Goal: Task Accomplishment & Management: Complete application form

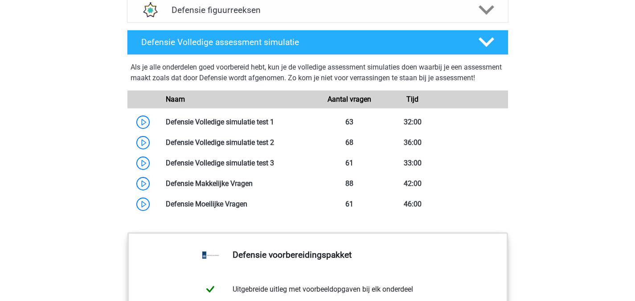
scroll to position [798, 0]
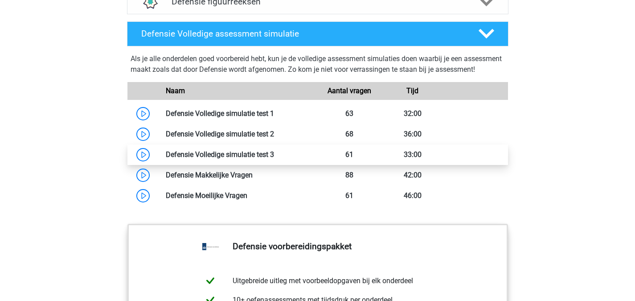
click at [274, 159] on link at bounding box center [274, 154] width 0 height 8
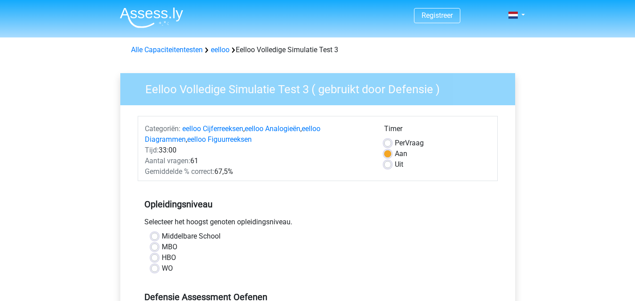
click at [162, 270] on label "WO" at bounding box center [167, 268] width 11 height 11
click at [154, 270] on input "WO" at bounding box center [154, 267] width 7 height 9
radio input "true"
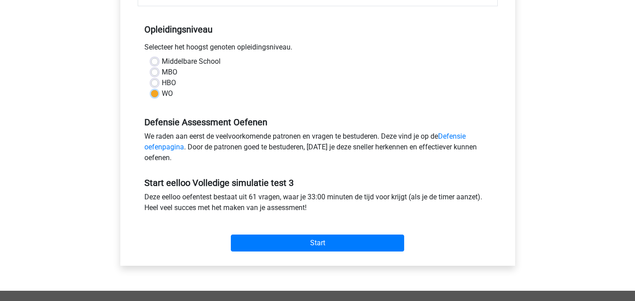
scroll to position [175, 0]
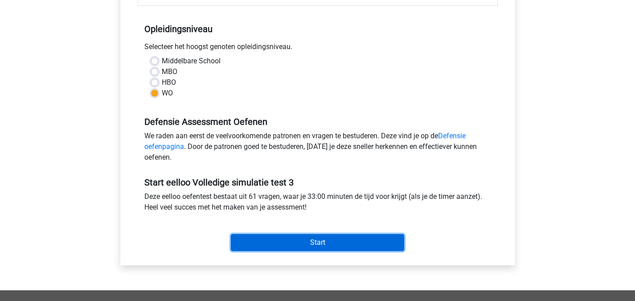
click at [371, 238] on input "Start" at bounding box center [317, 242] width 173 height 17
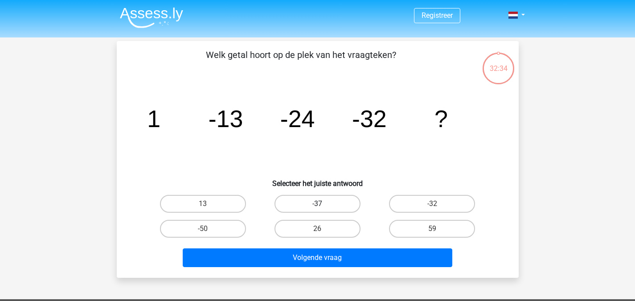
click at [341, 207] on label "-37" at bounding box center [318, 204] width 86 height 18
click at [323, 207] on input "-37" at bounding box center [320, 207] width 6 height 6
radio input "true"
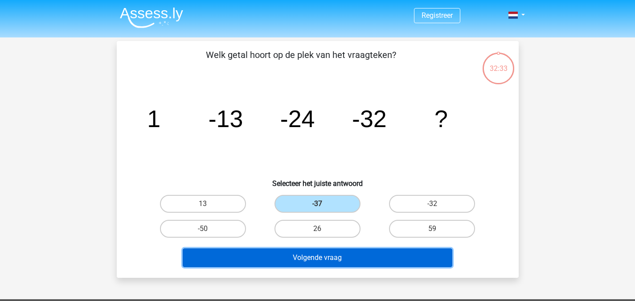
click at [343, 260] on button "Volgende vraag" at bounding box center [318, 257] width 270 height 19
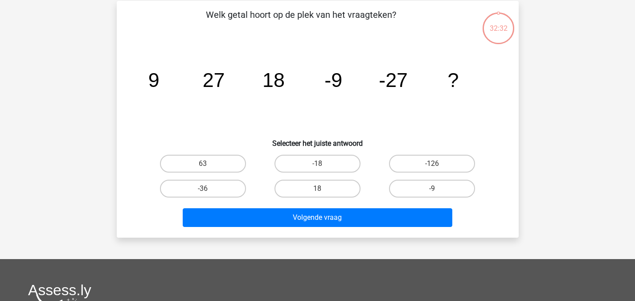
scroll to position [41, 0]
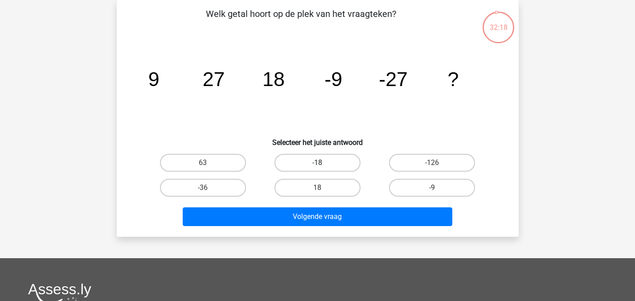
click at [308, 158] on label "-18" at bounding box center [318, 163] width 86 height 18
click at [317, 163] on input "-18" at bounding box center [320, 166] width 6 height 6
radio input "true"
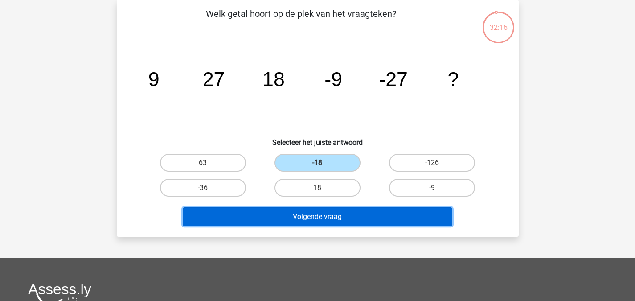
click at [313, 223] on button "Volgende vraag" at bounding box center [318, 216] width 270 height 19
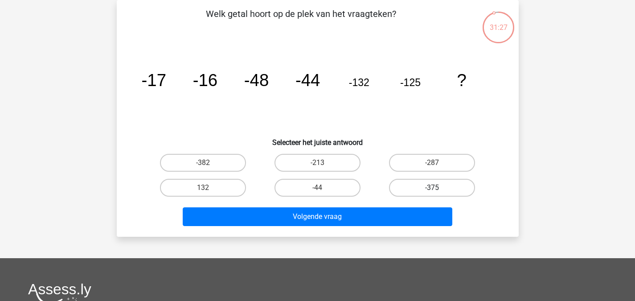
click at [430, 189] on label "-375" at bounding box center [432, 188] width 86 height 18
click at [432, 189] on input "-375" at bounding box center [435, 191] width 6 height 6
radio input "true"
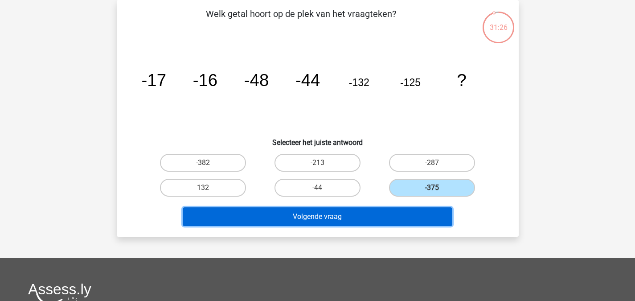
click at [366, 225] on button "Volgende vraag" at bounding box center [318, 216] width 270 height 19
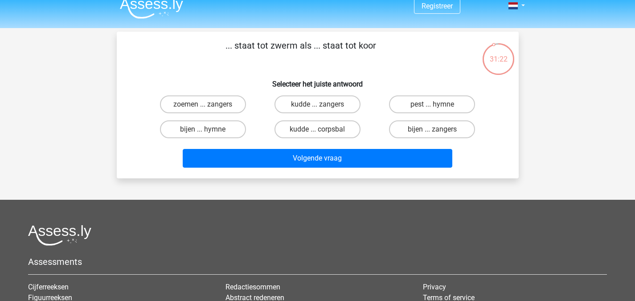
scroll to position [0, 0]
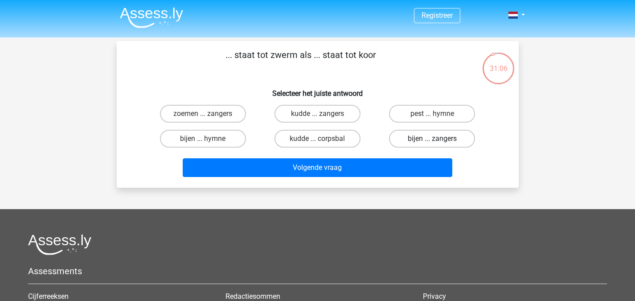
click at [422, 137] on label "bijen ... zangers" at bounding box center [432, 139] width 86 height 18
click at [432, 139] on input "bijen ... zangers" at bounding box center [435, 142] width 6 height 6
radio input "true"
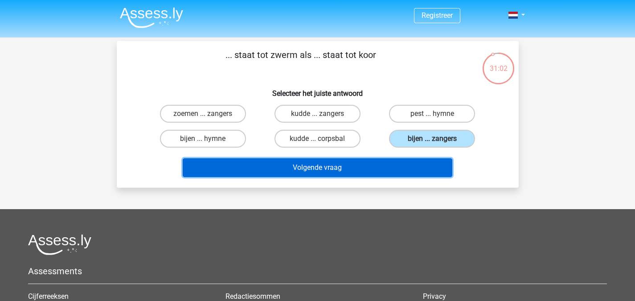
click at [380, 162] on button "Volgende vraag" at bounding box center [318, 167] width 270 height 19
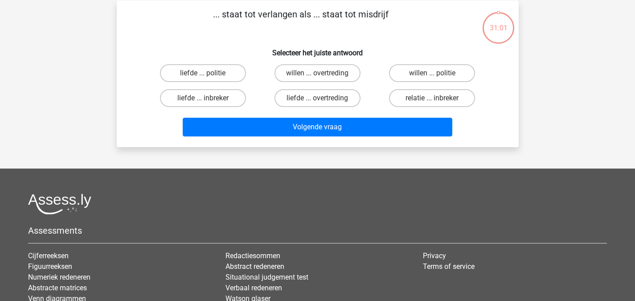
scroll to position [41, 0]
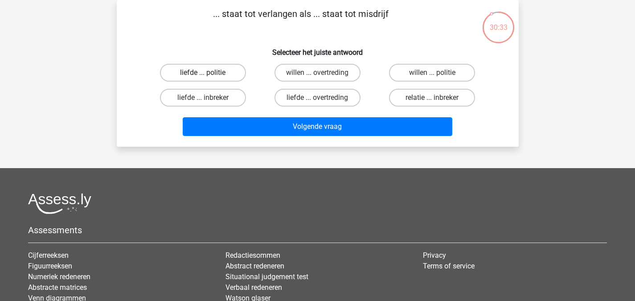
click at [203, 70] on label "liefde ... politie" at bounding box center [203, 73] width 86 height 18
click at [203, 73] on input "liefde ... politie" at bounding box center [206, 76] width 6 height 6
radio input "true"
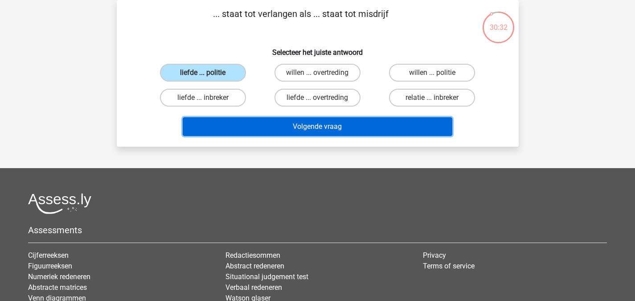
click at [313, 129] on button "Volgende vraag" at bounding box center [318, 126] width 270 height 19
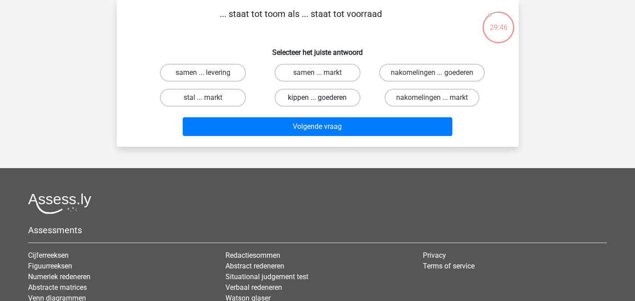
click at [340, 101] on label "kippen ... goederen" at bounding box center [318, 98] width 86 height 18
click at [323, 101] on input "kippen ... goederen" at bounding box center [320, 101] width 6 height 6
radio input "true"
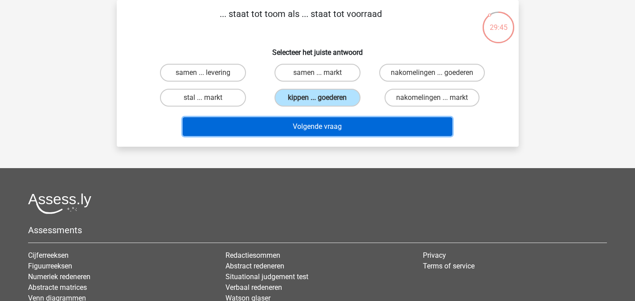
click at [338, 129] on button "Volgende vraag" at bounding box center [318, 126] width 270 height 19
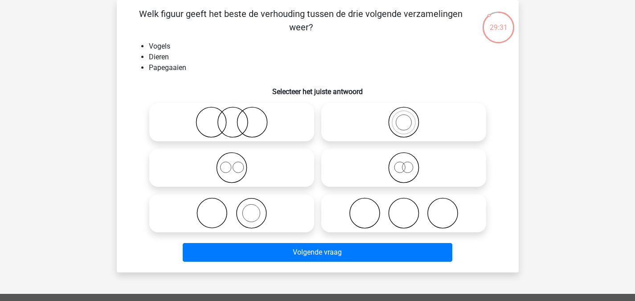
click at [444, 117] on icon at bounding box center [404, 122] width 158 height 31
click at [410, 117] on input "radio" at bounding box center [407, 115] width 6 height 6
radio input "true"
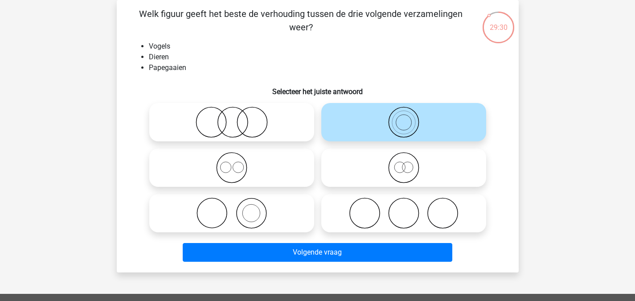
click at [343, 241] on div "Volgende vraag" at bounding box center [318, 250] width 374 height 29
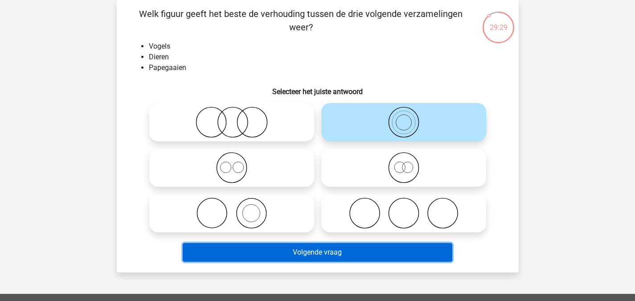
click at [345, 252] on button "Volgende vraag" at bounding box center [318, 252] width 270 height 19
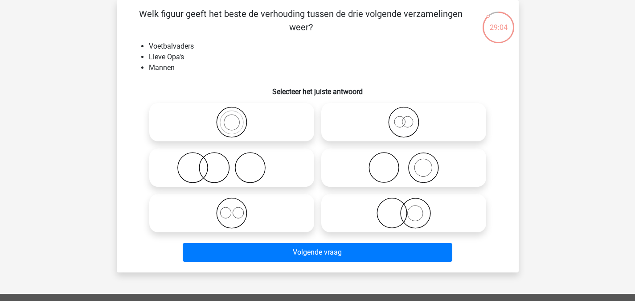
click at [408, 123] on icon at bounding box center [404, 122] width 158 height 31
click at [408, 118] on input "radio" at bounding box center [407, 115] width 6 height 6
radio input "true"
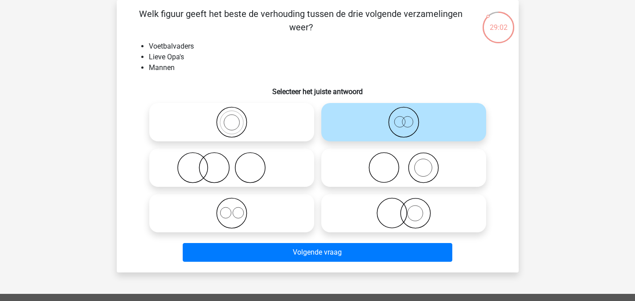
click at [259, 220] on icon at bounding box center [232, 212] width 158 height 31
click at [238, 209] on input "radio" at bounding box center [235, 206] width 6 height 6
radio input "true"
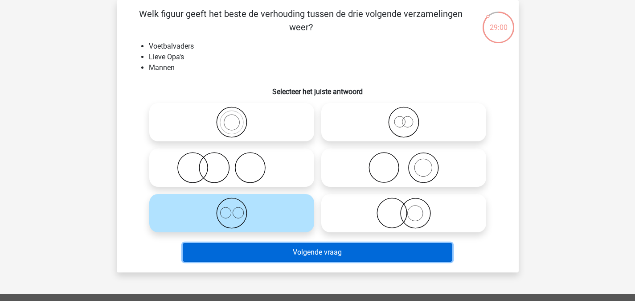
click at [300, 256] on button "Volgende vraag" at bounding box center [318, 252] width 270 height 19
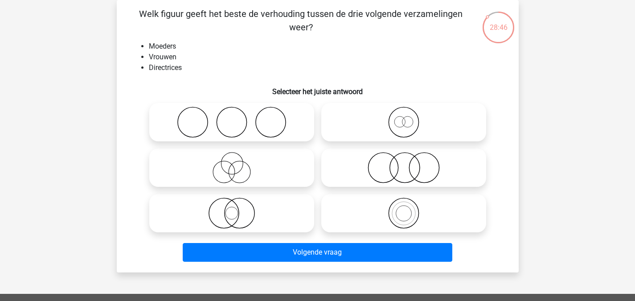
click at [453, 129] on icon at bounding box center [404, 122] width 158 height 31
click at [410, 118] on input "radio" at bounding box center [407, 115] width 6 height 6
radio input "true"
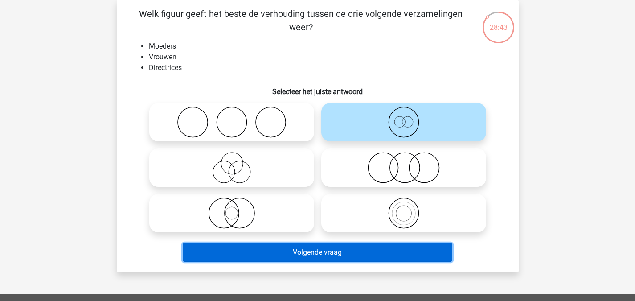
drag, startPoint x: 355, startPoint y: 249, endPoint x: 294, endPoint y: 257, distance: 61.1
click at [294, 257] on button "Volgende vraag" at bounding box center [318, 252] width 270 height 19
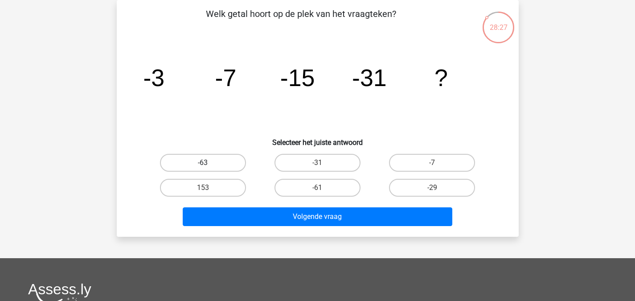
click at [226, 156] on label "-63" at bounding box center [203, 163] width 86 height 18
click at [209, 163] on input "-63" at bounding box center [206, 166] width 6 height 6
radio input "true"
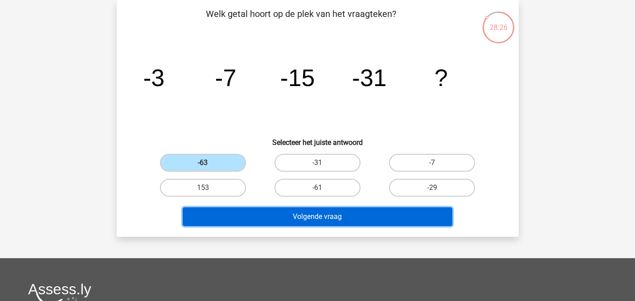
click at [292, 212] on button "Volgende vraag" at bounding box center [318, 216] width 270 height 19
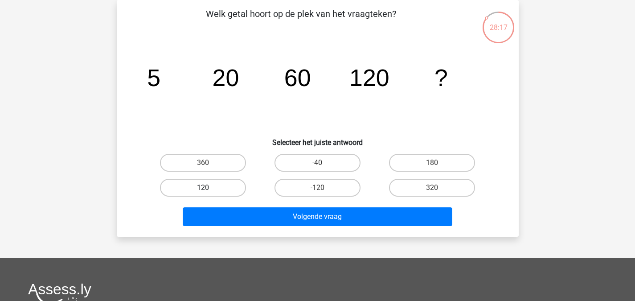
click at [218, 180] on label "120" at bounding box center [203, 188] width 86 height 18
click at [209, 188] on input "120" at bounding box center [206, 191] width 6 height 6
radio input "true"
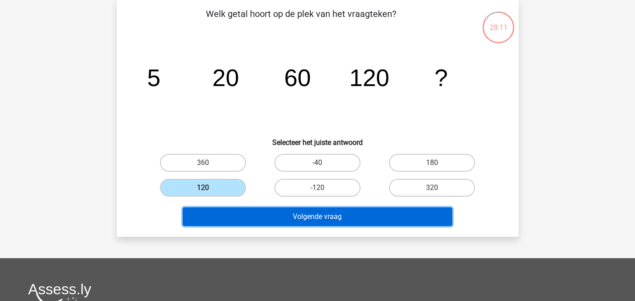
click at [326, 215] on button "Volgende vraag" at bounding box center [318, 216] width 270 height 19
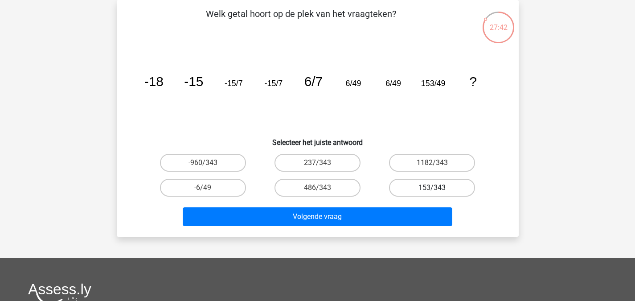
click at [422, 187] on label "153/343" at bounding box center [432, 188] width 86 height 18
click at [432, 188] on input "153/343" at bounding box center [435, 191] width 6 height 6
radio input "true"
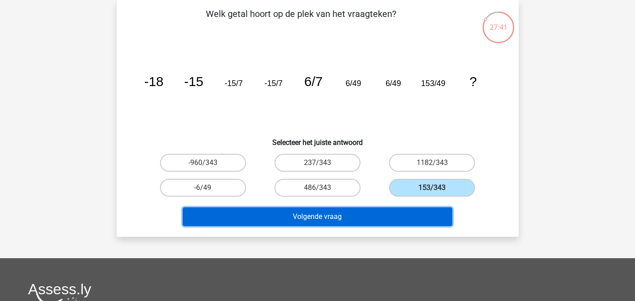
click at [388, 209] on button "Volgende vraag" at bounding box center [318, 216] width 270 height 19
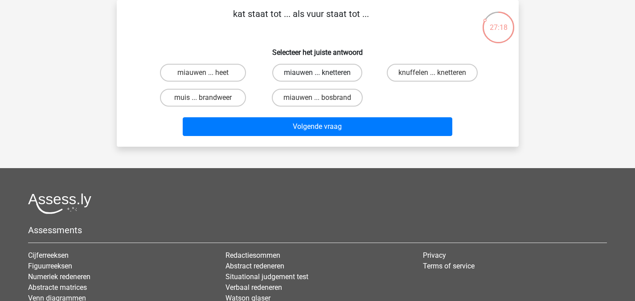
click at [345, 68] on label "miauwen ... knetteren" at bounding box center [317, 73] width 90 height 18
click at [323, 73] on input "miauwen ... knetteren" at bounding box center [320, 76] width 6 height 6
radio input "true"
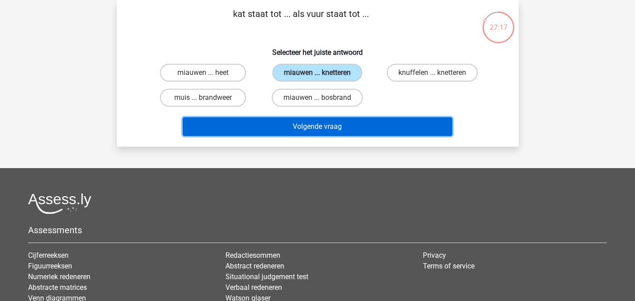
click at [368, 123] on button "Volgende vraag" at bounding box center [318, 126] width 270 height 19
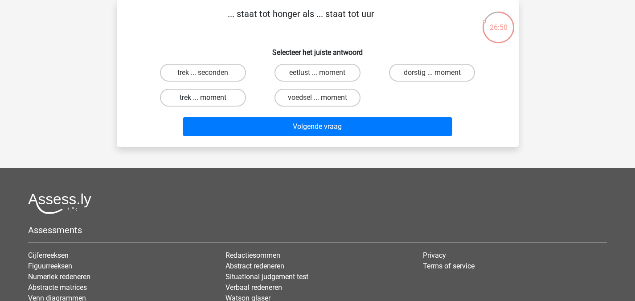
click at [233, 98] on label "trek ... moment" at bounding box center [203, 98] width 86 height 18
click at [209, 98] on input "trek ... moment" at bounding box center [206, 101] width 6 height 6
radio input "true"
click at [301, 78] on label "eetlust ... moment" at bounding box center [318, 73] width 86 height 18
click at [317, 78] on input "eetlust ... moment" at bounding box center [320, 76] width 6 height 6
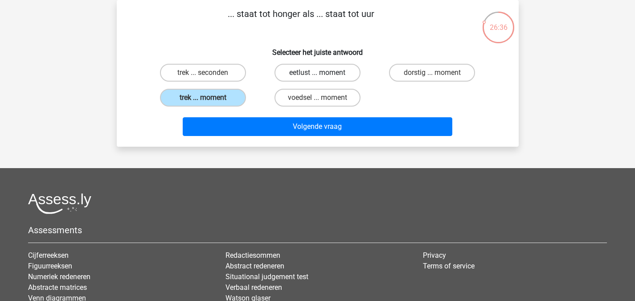
radio input "true"
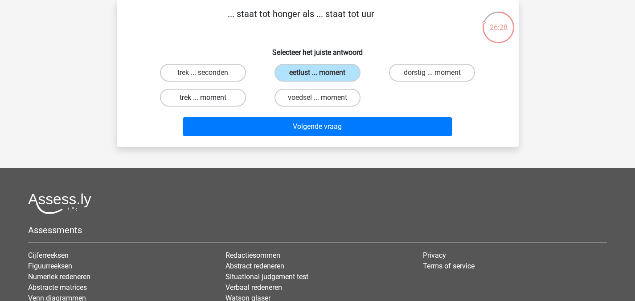
click at [230, 99] on label "trek ... moment" at bounding box center [203, 98] width 86 height 18
click at [209, 99] on input "trek ... moment" at bounding box center [206, 101] width 6 height 6
radio input "true"
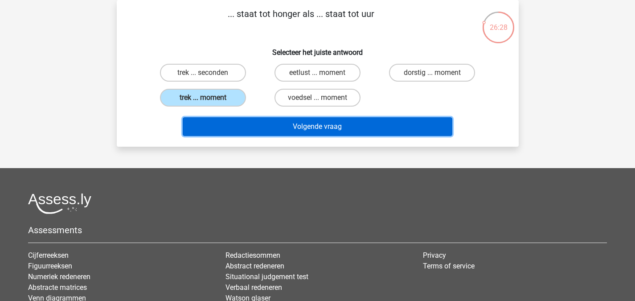
click at [280, 132] on button "Volgende vraag" at bounding box center [318, 126] width 270 height 19
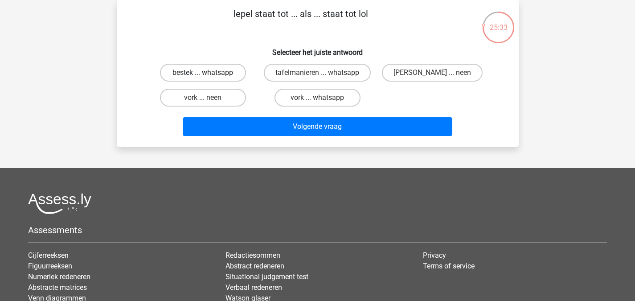
click at [220, 69] on label "bestek ... whatsapp" at bounding box center [203, 73] width 86 height 18
click at [209, 73] on input "bestek ... whatsapp" at bounding box center [206, 76] width 6 height 6
radio input "true"
click at [266, 137] on div "Volgende vraag" at bounding box center [318, 128] width 344 height 22
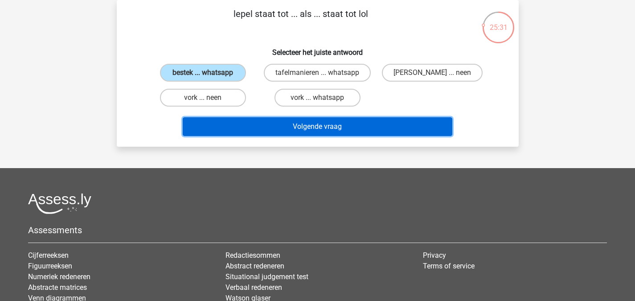
click at [316, 129] on button "Volgende vraag" at bounding box center [318, 126] width 270 height 19
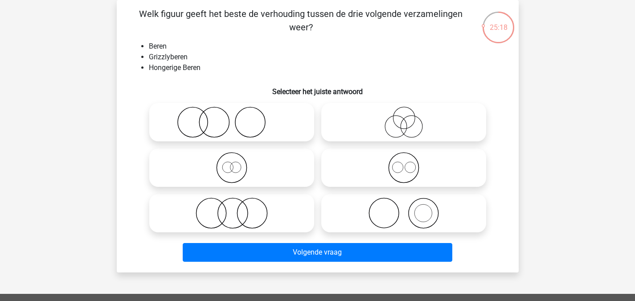
click at [237, 167] on icon at bounding box center [232, 167] width 158 height 31
click at [237, 163] on input "radio" at bounding box center [235, 160] width 6 height 6
radio input "true"
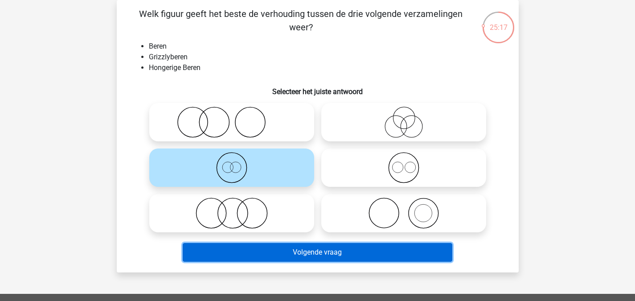
click at [302, 256] on button "Volgende vraag" at bounding box center [318, 252] width 270 height 19
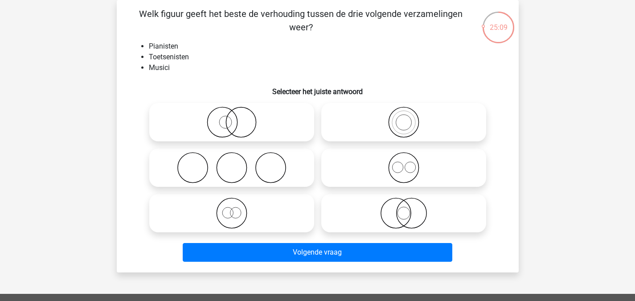
click at [219, 218] on icon at bounding box center [232, 212] width 158 height 31
click at [232, 209] on input "radio" at bounding box center [235, 206] width 6 height 6
radio input "true"
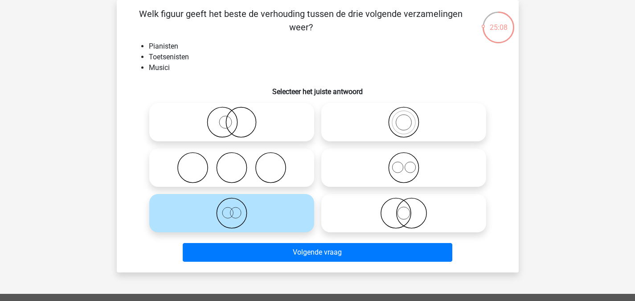
click at [288, 263] on div "Volgende vraag" at bounding box center [318, 254] width 344 height 22
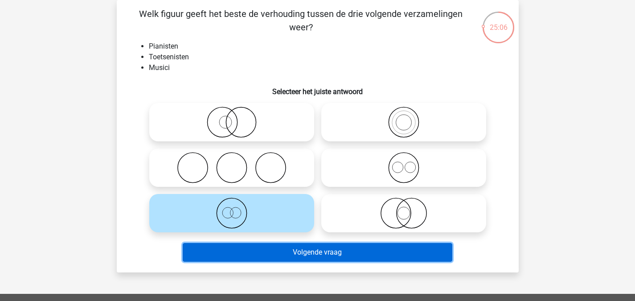
click at [315, 253] on button "Volgende vraag" at bounding box center [318, 252] width 270 height 19
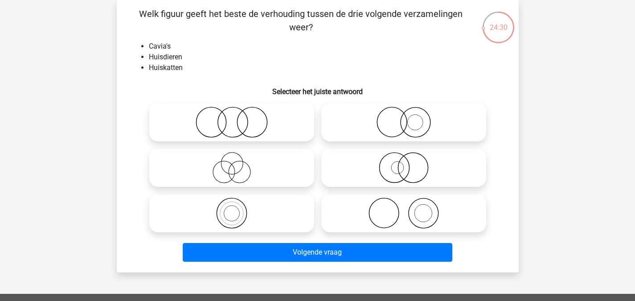
click at [420, 120] on icon at bounding box center [404, 122] width 158 height 31
click at [410, 118] on input "radio" at bounding box center [407, 115] width 6 height 6
radio input "true"
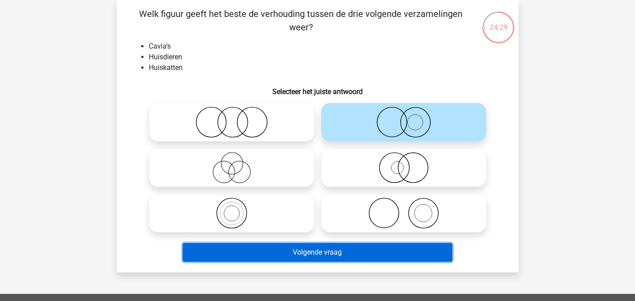
click at [352, 258] on button "Volgende vraag" at bounding box center [318, 252] width 270 height 19
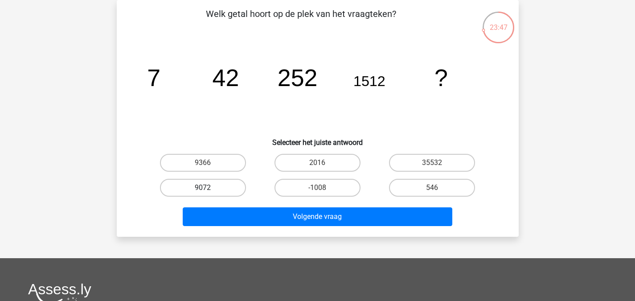
click at [218, 189] on label "9072" at bounding box center [203, 188] width 86 height 18
click at [209, 189] on input "9072" at bounding box center [206, 191] width 6 height 6
radio input "true"
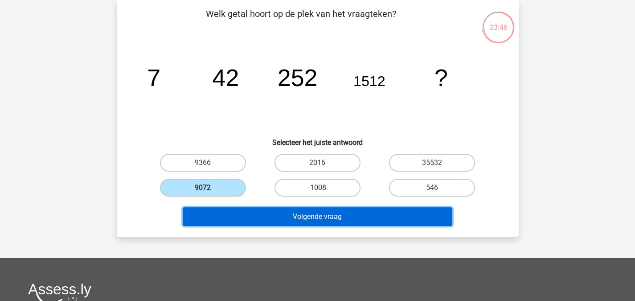
click at [258, 210] on button "Volgende vraag" at bounding box center [318, 216] width 270 height 19
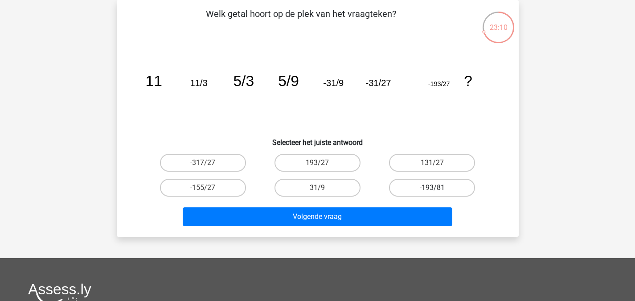
click at [432, 187] on label "-193/81" at bounding box center [432, 188] width 86 height 18
click at [432, 188] on input "-193/81" at bounding box center [435, 191] width 6 height 6
radio input "true"
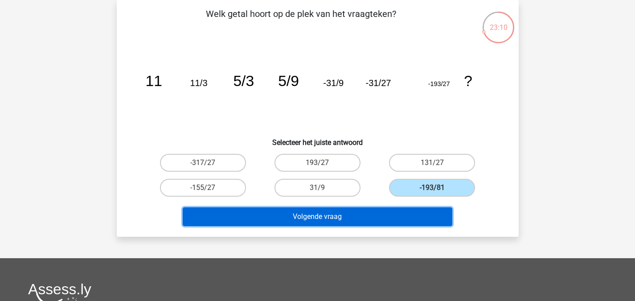
click at [402, 208] on button "Volgende vraag" at bounding box center [318, 216] width 270 height 19
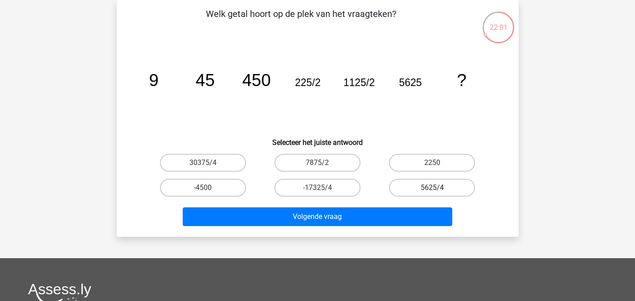
click at [444, 183] on label "5625/4" at bounding box center [432, 188] width 86 height 18
click at [438, 188] on input "5625/4" at bounding box center [435, 191] width 6 height 6
radio input "true"
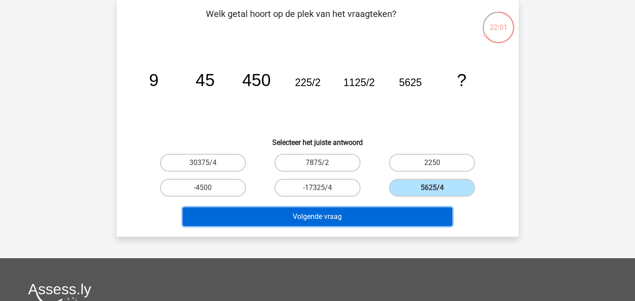
click at [391, 217] on button "Volgende vraag" at bounding box center [318, 216] width 270 height 19
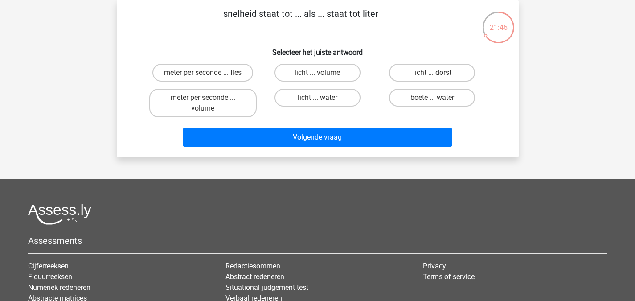
click at [404, 209] on div at bounding box center [317, 214] width 579 height 21
click at [231, 109] on label "meter per seconde ... volume" at bounding box center [202, 103] width 107 height 29
click at [209, 103] on input "meter per seconde ... volume" at bounding box center [206, 101] width 6 height 6
radio input "true"
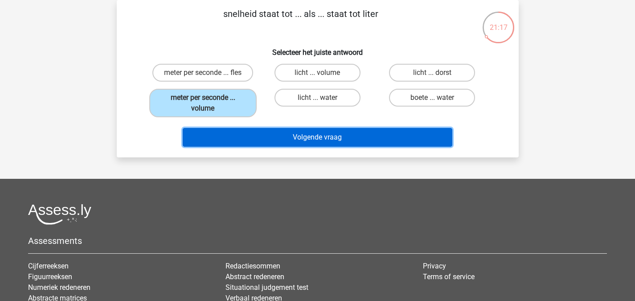
click at [265, 143] on button "Volgende vraag" at bounding box center [318, 137] width 270 height 19
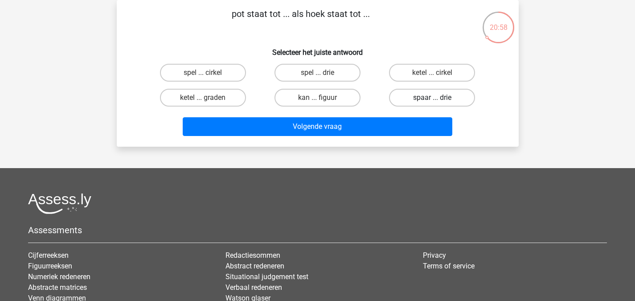
click at [404, 90] on label "spaar ... drie" at bounding box center [432, 98] width 86 height 18
click at [432, 98] on input "spaar ... drie" at bounding box center [435, 101] width 6 height 6
radio input "true"
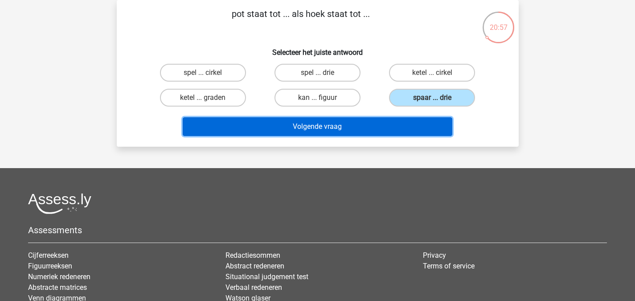
click at [380, 121] on button "Volgende vraag" at bounding box center [318, 126] width 270 height 19
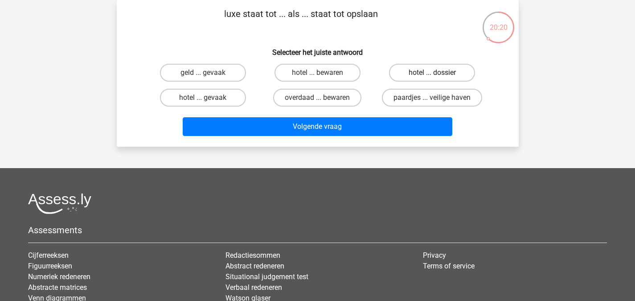
click at [433, 70] on label "hotel ... dossier" at bounding box center [432, 73] width 86 height 18
click at [433, 73] on input "hotel ... dossier" at bounding box center [435, 76] width 6 height 6
radio input "true"
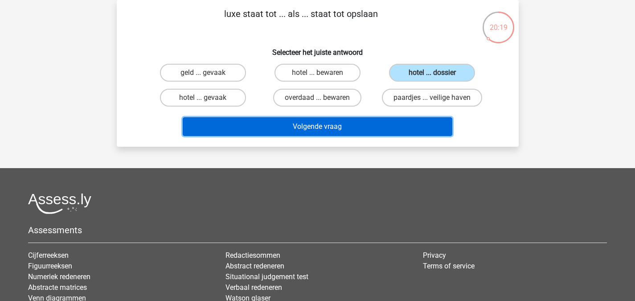
click at [265, 129] on button "Volgende vraag" at bounding box center [318, 126] width 270 height 19
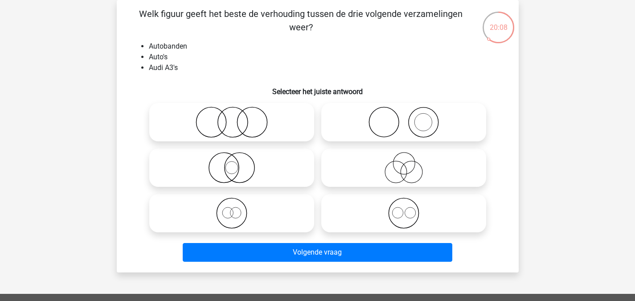
click at [388, 163] on icon at bounding box center [404, 167] width 158 height 31
click at [404, 163] on input "radio" at bounding box center [407, 160] width 6 height 6
radio input "true"
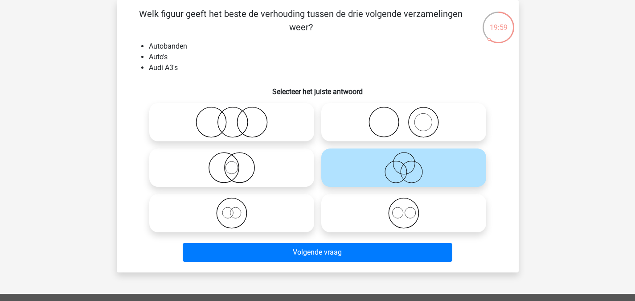
click at [253, 224] on icon at bounding box center [232, 212] width 158 height 31
click at [238, 209] on input "radio" at bounding box center [235, 206] width 6 height 6
radio input "true"
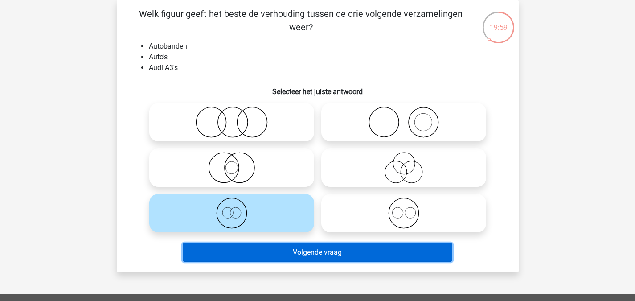
click at [321, 253] on button "Volgende vraag" at bounding box center [318, 252] width 270 height 19
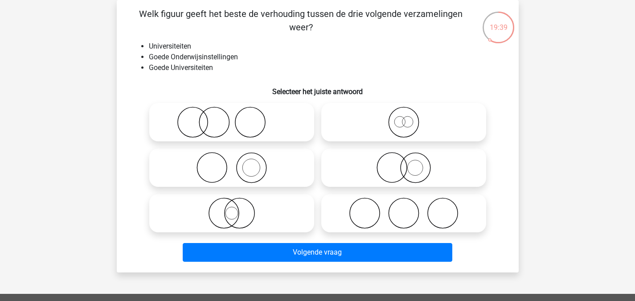
click at [403, 123] on icon at bounding box center [404, 122] width 158 height 31
click at [404, 118] on input "radio" at bounding box center [407, 115] width 6 height 6
radio input "true"
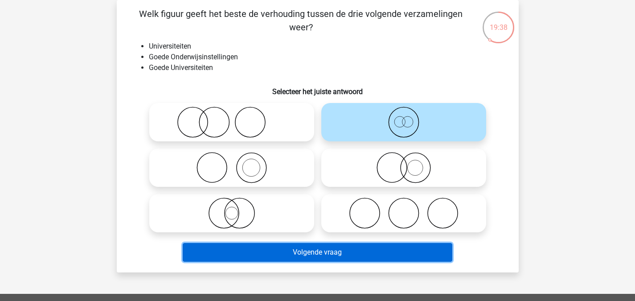
click at [353, 249] on button "Volgende vraag" at bounding box center [318, 252] width 270 height 19
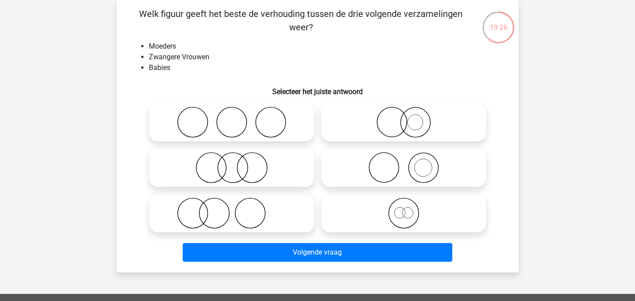
click at [375, 209] on icon at bounding box center [404, 212] width 158 height 31
click at [404, 209] on input "radio" at bounding box center [407, 206] width 6 height 6
radio input "true"
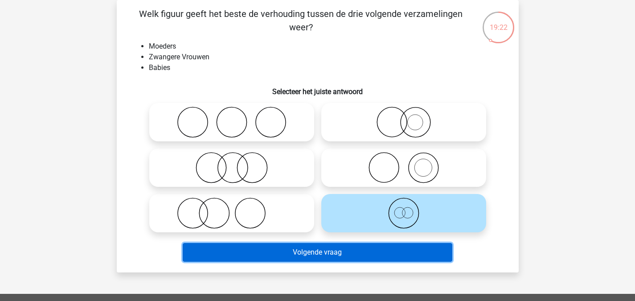
click at [392, 247] on button "Volgende vraag" at bounding box center [318, 252] width 270 height 19
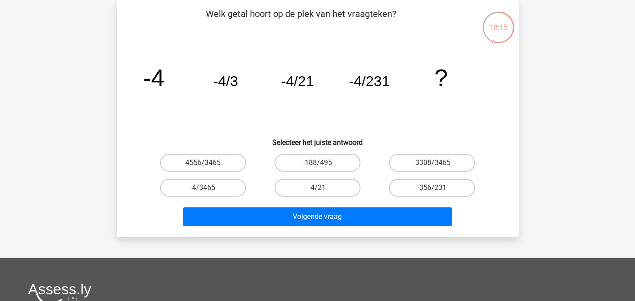
drag, startPoint x: 306, startPoint y: 189, endPoint x: 367, endPoint y: 205, distance: 63.8
click at [367, 205] on div "Welk getal hoort op de plek van het vraagteken? image/svg+xml -4 -4/3 -4/21 -4/…" at bounding box center [317, 118] width 395 height 222
click at [205, 184] on label "-4/3465" at bounding box center [203, 188] width 86 height 18
click at [205, 188] on input "-4/3465" at bounding box center [206, 191] width 6 height 6
radio input "true"
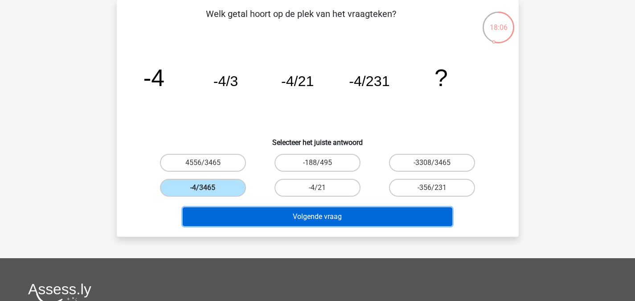
click at [320, 218] on button "Volgende vraag" at bounding box center [318, 216] width 270 height 19
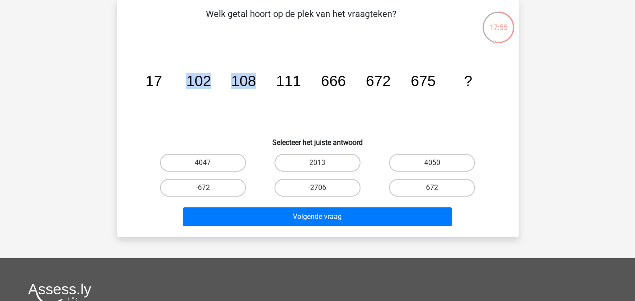
drag, startPoint x: 187, startPoint y: 82, endPoint x: 254, endPoint y: 86, distance: 67.0
click at [254, 86] on g "17 102 108 111 666 672 675 ?" at bounding box center [308, 81] width 327 height 16
click at [222, 111] on icon "image/svg+xml 17 102 108 111 666 672 675 ?" at bounding box center [317, 86] width 359 height 90
drag, startPoint x: 143, startPoint y: 78, endPoint x: 164, endPoint y: 80, distance: 21.0
click at [164, 80] on icon "image/svg+xml 17 102 108 111 666 672 675 ?" at bounding box center [317, 86] width 359 height 90
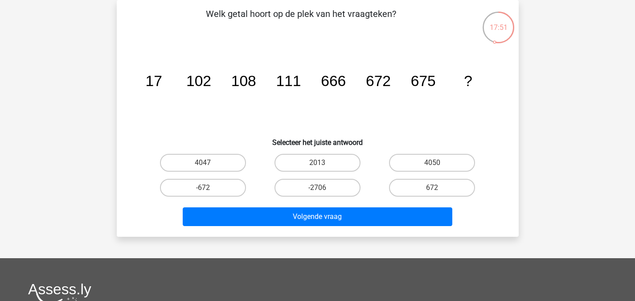
click at [185, 93] on icon "image/svg+xml 17 102 108 111 666 672 675 ?" at bounding box center [317, 86] width 359 height 90
drag, startPoint x: 404, startPoint y: 76, endPoint x: 446, endPoint y: 75, distance: 41.9
click at [446, 75] on icon "image/svg+xml 17 102 108 111 666 672 675 ?" at bounding box center [317, 86] width 359 height 90
click at [418, 160] on label "4050" at bounding box center [432, 163] width 86 height 18
click at [432, 163] on input "4050" at bounding box center [435, 166] width 6 height 6
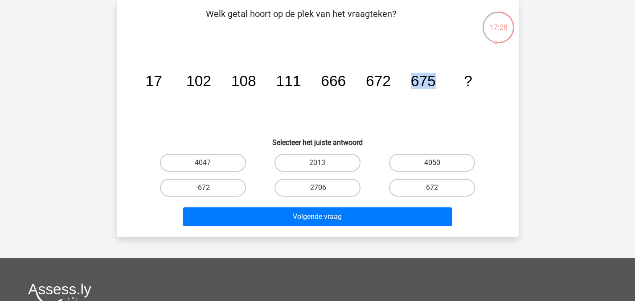
radio input "true"
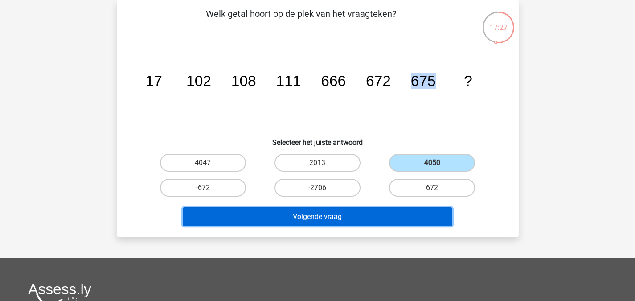
click at [380, 220] on button "Volgende vraag" at bounding box center [318, 216] width 270 height 19
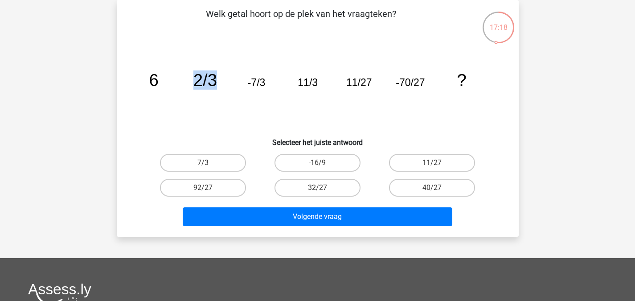
drag, startPoint x: 218, startPoint y: 62, endPoint x: 177, endPoint y: 84, distance: 47.7
click at [177, 84] on icon "image/svg+xml 6 2/3 -7/3 11/3 11/27 -70/27 ?" at bounding box center [317, 86] width 359 height 90
click at [317, 100] on icon "image/svg+xml 6 2/3 -7/3 11/3 11/27 -70/27 ?" at bounding box center [317, 86] width 359 height 90
drag, startPoint x: 222, startPoint y: 72, endPoint x: 267, endPoint y: 75, distance: 44.2
click at [267, 75] on icon "image/svg+xml 6 2/3 -7/3 11/3 11/27 -70/27 ?" at bounding box center [317, 86] width 359 height 90
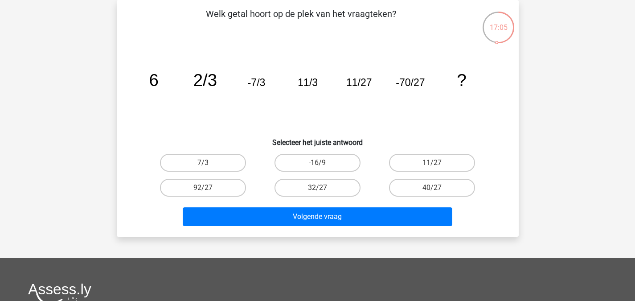
click at [290, 104] on icon "image/svg+xml 6 2/3 -7/3 11/3 11/27 -70/27 ?" at bounding box center [317, 86] width 359 height 90
drag, startPoint x: 244, startPoint y: 75, endPoint x: 255, endPoint y: 76, distance: 11.2
click at [255, 76] on icon "image/svg+xml 6 2/3 -7/3 11/3 11/27 -70/27 ?" at bounding box center [317, 86] width 359 height 90
drag, startPoint x: 299, startPoint y: 83, endPoint x: 321, endPoint y: 82, distance: 22.3
click at [321, 82] on icon "image/svg+xml 6 2/3 -7/3 11/3 11/27 -70/27 ?" at bounding box center [317, 86] width 359 height 90
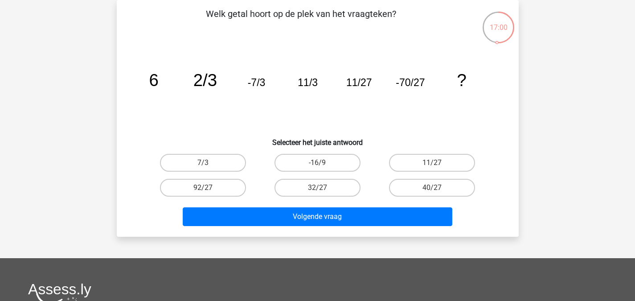
click at [411, 97] on icon "image/svg+xml 6 2/3 -7/3 11/3 11/27 -70/27 ?" at bounding box center [317, 86] width 359 height 90
drag, startPoint x: 394, startPoint y: 82, endPoint x: 411, endPoint y: 82, distance: 16.9
click at [411, 82] on icon "image/svg+xml 6 2/3 -7/3 11/3 11/27 -70/27 ?" at bounding box center [317, 86] width 359 height 90
click at [399, 106] on icon "image/svg+xml 6 2/3 -7/3 11/3 11/27 -70/27 ?" at bounding box center [317, 86] width 359 height 90
drag, startPoint x: 239, startPoint y: 83, endPoint x: 285, endPoint y: 82, distance: 45.9
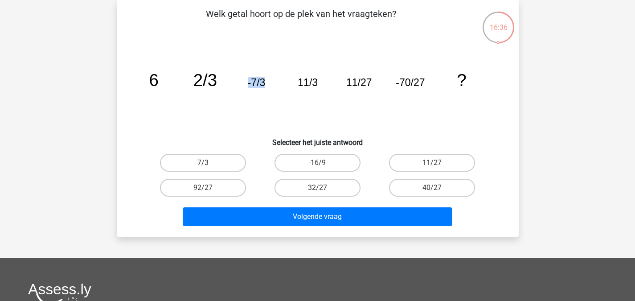
click at [285, 82] on icon "image/svg+xml 6 2/3 -7/3 11/3 11/27 -70/27 ?" at bounding box center [317, 86] width 359 height 90
click at [287, 64] on icon "image/svg+xml 6 2/3 -7/3 11/3 11/27 -70/27 ?" at bounding box center [317, 86] width 359 height 90
drag, startPoint x: 294, startPoint y: 81, endPoint x: 309, endPoint y: 82, distance: 15.2
click at [309, 82] on icon "image/svg+xml 6 2/3 -7/3 11/3 11/27 -70/27 ?" at bounding box center [317, 86] width 359 height 90
drag, startPoint x: 312, startPoint y: 81, endPoint x: 332, endPoint y: 85, distance: 19.5
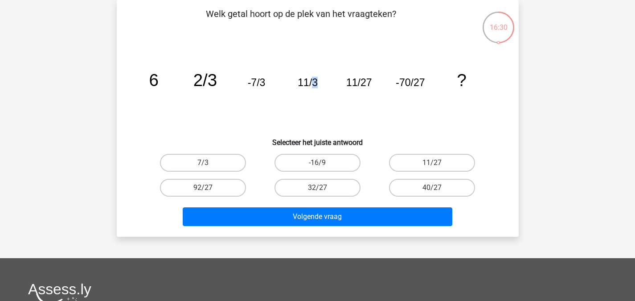
click at [332, 85] on icon "image/svg+xml 6 2/3 -7/3 11/3 11/27 -70/27 ?" at bounding box center [317, 86] width 359 height 90
click at [334, 89] on icon "image/svg+xml 6 2/3 -7/3 11/3 11/27 -70/27 ?" at bounding box center [317, 86] width 359 height 90
drag, startPoint x: 298, startPoint y: 79, endPoint x: 323, endPoint y: 81, distance: 25.5
click at [323, 81] on icon "image/svg+xml 6 2/3 -7/3 11/3 11/27 -70/27 ?" at bounding box center [317, 86] width 359 height 90
click at [340, 108] on icon "image/svg+xml 6 2/3 -7/3 11/3 11/27 -70/27 ?" at bounding box center [317, 86] width 359 height 90
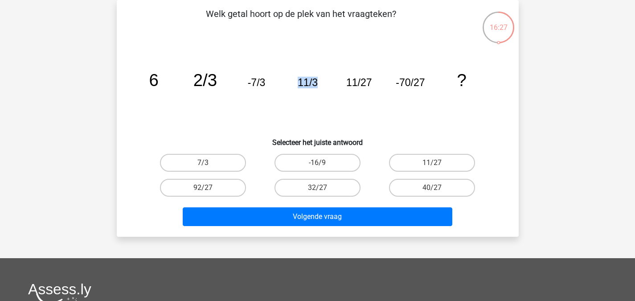
drag, startPoint x: 288, startPoint y: 81, endPoint x: 328, endPoint y: 79, distance: 40.2
click at [328, 79] on icon "image/svg+xml 6 2/3 -7/3 11/3 11/27 -70/27 ?" at bounding box center [317, 86] width 359 height 90
click at [323, 97] on icon "image/svg+xml 6 2/3 -7/3 11/3 11/27 -70/27 ?" at bounding box center [317, 86] width 359 height 90
drag, startPoint x: 293, startPoint y: 87, endPoint x: 322, endPoint y: 90, distance: 29.5
click at [322, 90] on icon "image/svg+xml 6 2/3 -7/3 11/3 11/27 -70/27 ?" at bounding box center [317, 86] width 359 height 90
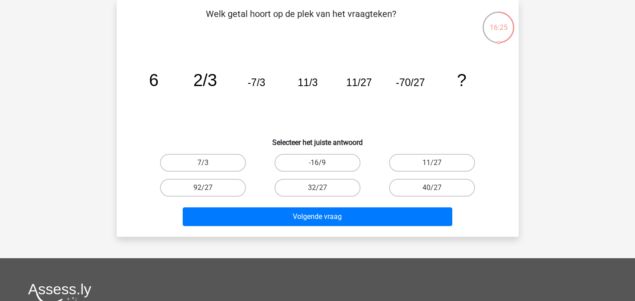
click at [375, 111] on icon "image/svg+xml 6 2/3 -7/3 11/3 11/27 -70/27 ?" at bounding box center [317, 86] width 359 height 90
drag, startPoint x: 451, startPoint y: 89, endPoint x: 429, endPoint y: 163, distance: 77.6
click at [429, 163] on div "Welk getal hoort op de plek van het vraagteken? image/svg+xml 6 2/3 -7/3 11/3 1…" at bounding box center [317, 118] width 395 height 222
click at [395, 119] on icon "image/svg+xml 6 2/3 -7/3 11/3 11/27 -70/27 ?" at bounding box center [317, 86] width 359 height 90
click at [234, 190] on label "92/27" at bounding box center [203, 188] width 86 height 18
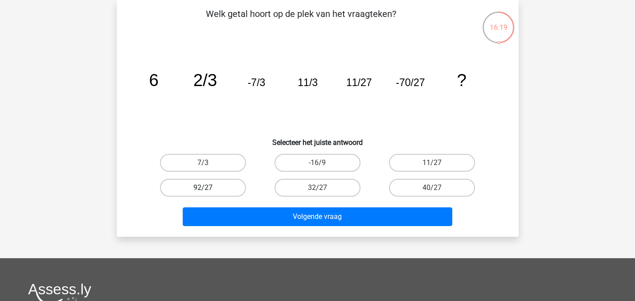
click at [209, 190] on input "92/27" at bounding box center [206, 191] width 6 height 6
radio input "true"
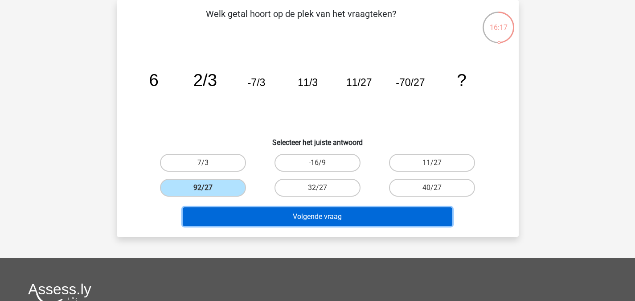
click at [321, 214] on button "Volgende vraag" at bounding box center [318, 216] width 270 height 19
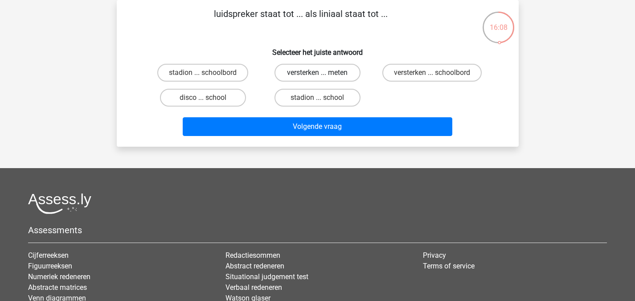
click at [356, 78] on label "versterken ... meten" at bounding box center [318, 73] width 86 height 18
click at [323, 78] on input "versterken ... meten" at bounding box center [320, 76] width 6 height 6
radio input "true"
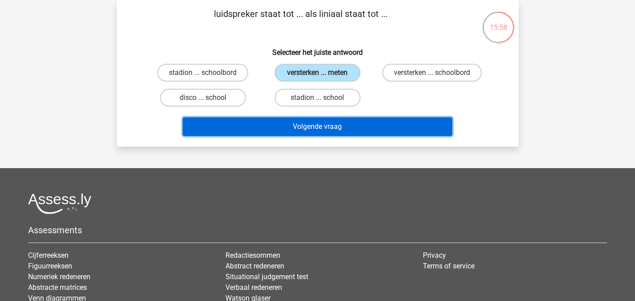
click at [378, 123] on button "Volgende vraag" at bounding box center [318, 126] width 270 height 19
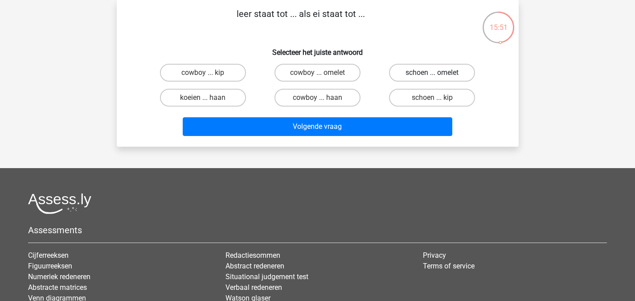
click at [411, 73] on label "schoen ... omelet" at bounding box center [432, 73] width 86 height 18
click at [432, 73] on input "schoen ... omelet" at bounding box center [435, 76] width 6 height 6
radio input "true"
click at [364, 116] on div "Volgende vraag" at bounding box center [318, 124] width 374 height 29
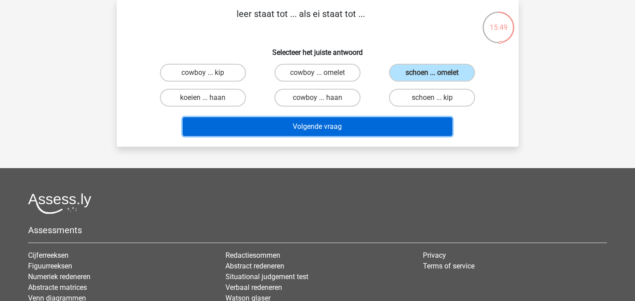
click at [373, 127] on button "Volgende vraag" at bounding box center [318, 126] width 270 height 19
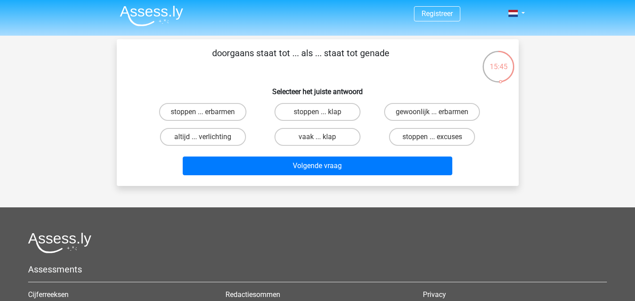
scroll to position [0, 0]
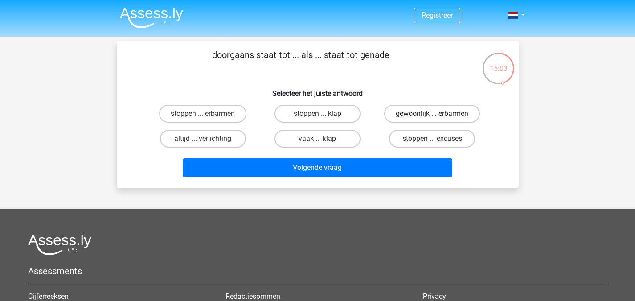
click at [443, 109] on label "gewoonlijk ... erbarmen" at bounding box center [432, 114] width 96 height 18
click at [438, 114] on input "gewoonlijk ... erbarmen" at bounding box center [435, 117] width 6 height 6
radio input "true"
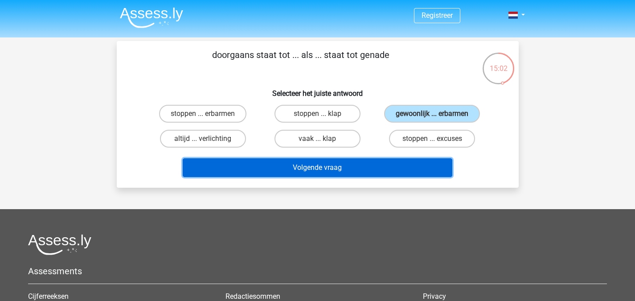
click at [373, 167] on button "Volgende vraag" at bounding box center [318, 167] width 270 height 19
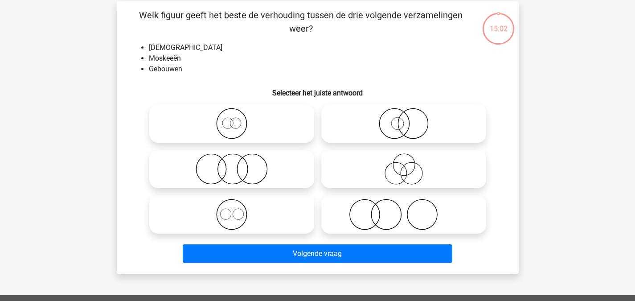
scroll to position [41, 0]
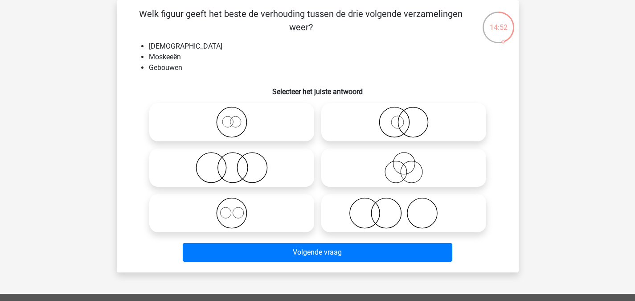
click at [226, 127] on icon at bounding box center [232, 122] width 158 height 31
click at [232, 118] on input "radio" at bounding box center [235, 115] width 6 height 6
radio input "true"
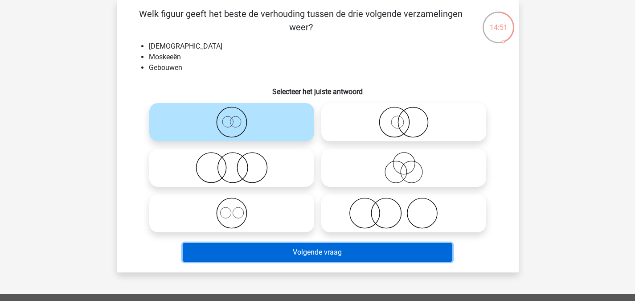
click at [333, 259] on button "Volgende vraag" at bounding box center [318, 252] width 270 height 19
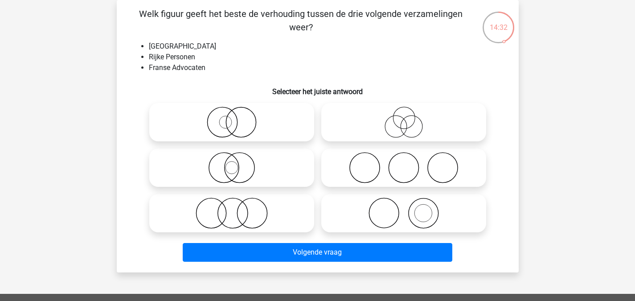
click at [419, 135] on icon at bounding box center [404, 122] width 158 height 31
click at [410, 118] on input "radio" at bounding box center [407, 115] width 6 height 6
radio input "true"
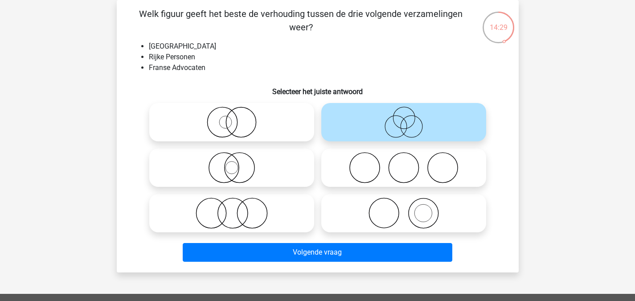
click at [352, 124] on icon at bounding box center [404, 122] width 158 height 31
click at [404, 118] on input "radio" at bounding box center [407, 115] width 6 height 6
drag, startPoint x: 163, startPoint y: 42, endPoint x: 158, endPoint y: 43, distance: 5.0
click at [158, 43] on li "Grote Filipijnen" at bounding box center [327, 46] width 356 height 11
drag, startPoint x: 145, startPoint y: 43, endPoint x: 211, endPoint y: 50, distance: 65.9
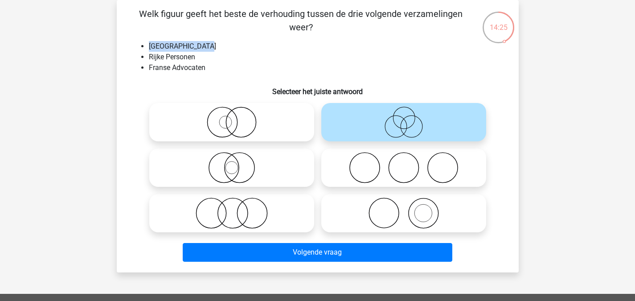
click at [211, 50] on ul "Grote Filipijnen Rijke Personen Franse Advocaten" at bounding box center [318, 57] width 374 height 32
click at [211, 50] on li "Grote Filipijnen" at bounding box center [327, 46] width 356 height 11
click at [319, 59] on li "Rijke Personen" at bounding box center [327, 57] width 356 height 11
click at [251, 238] on div "Volgende vraag" at bounding box center [318, 250] width 374 height 29
click at [285, 219] on icon at bounding box center [232, 212] width 158 height 31
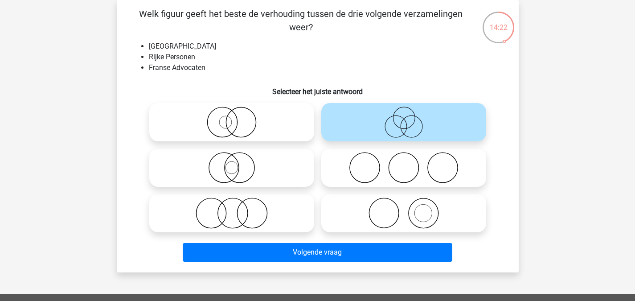
click at [238, 209] on input "radio" at bounding box center [235, 206] width 6 height 6
radio input "true"
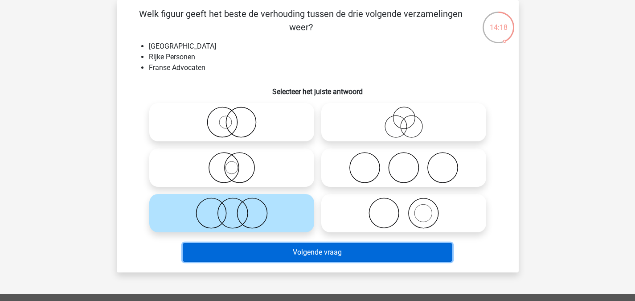
click at [335, 258] on button "Volgende vraag" at bounding box center [318, 252] width 270 height 19
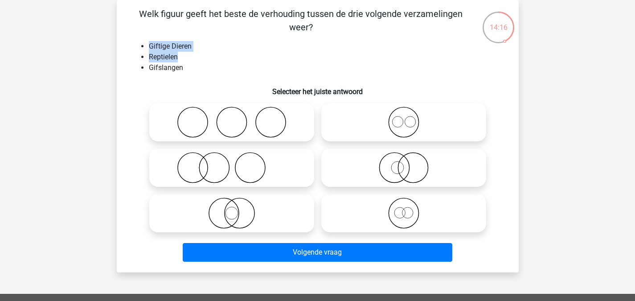
drag, startPoint x: 143, startPoint y: 42, endPoint x: 191, endPoint y: 58, distance: 51.2
click at [205, 58] on ul "Giftige Dieren Reptielen Gifslangen" at bounding box center [318, 57] width 374 height 32
click at [222, 71] on li "Gifslangen" at bounding box center [327, 67] width 356 height 11
click at [433, 164] on icon at bounding box center [404, 167] width 158 height 31
click at [410, 163] on input "radio" at bounding box center [407, 160] width 6 height 6
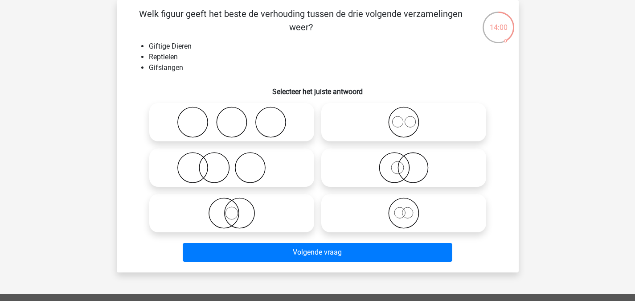
radio input "true"
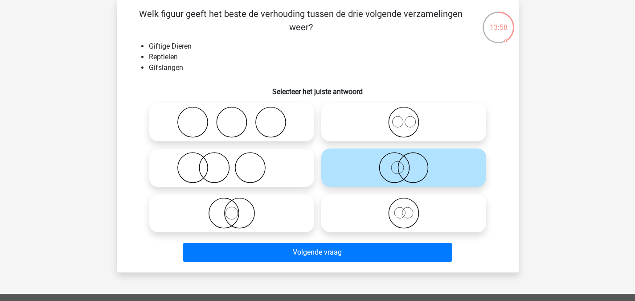
click at [237, 54] on li "Reptielen" at bounding box center [327, 57] width 356 height 11
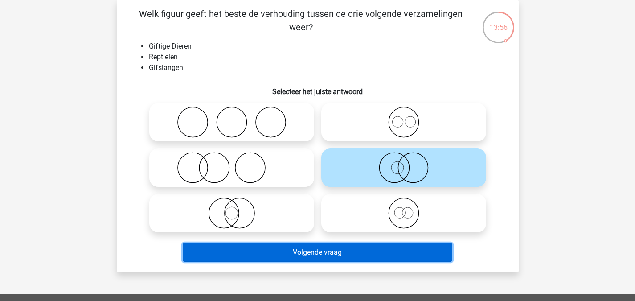
click at [378, 253] on button "Volgende vraag" at bounding box center [318, 252] width 270 height 19
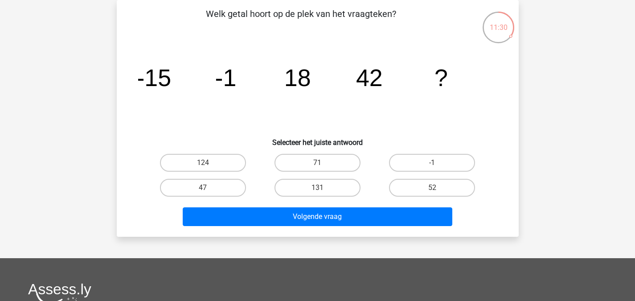
click at [329, 153] on div "71" at bounding box center [317, 162] width 115 height 25
click at [320, 168] on input "71" at bounding box center [320, 166] width 6 height 6
radio input "true"
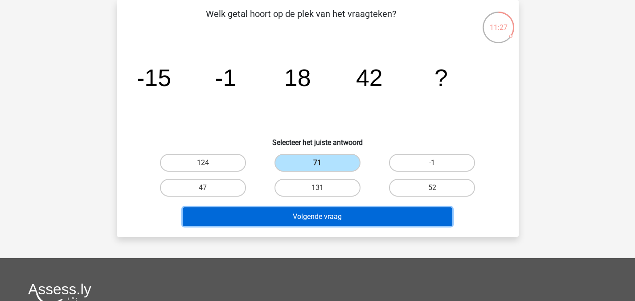
click at [306, 216] on button "Volgende vraag" at bounding box center [318, 216] width 270 height 19
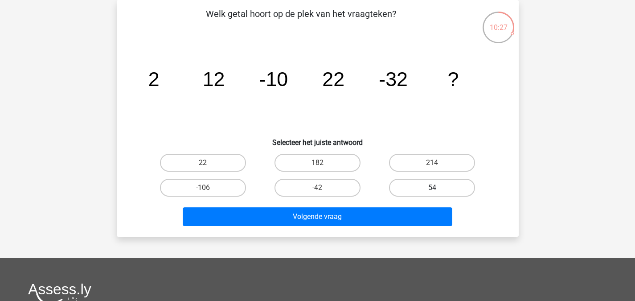
click at [412, 193] on label "54" at bounding box center [432, 188] width 86 height 18
click at [432, 193] on input "54" at bounding box center [435, 191] width 6 height 6
radio input "true"
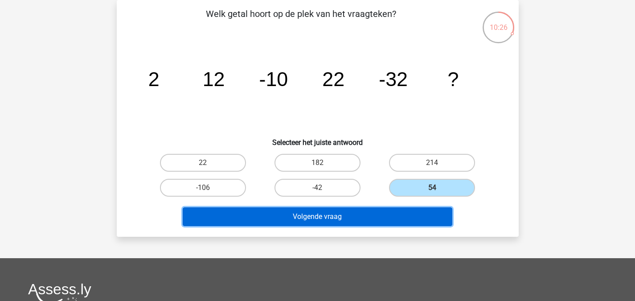
click at [401, 211] on button "Volgende vraag" at bounding box center [318, 216] width 270 height 19
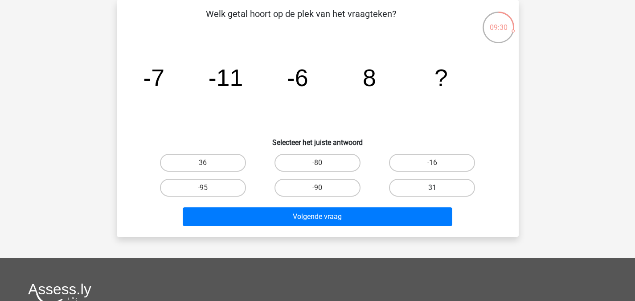
click at [405, 181] on label "31" at bounding box center [432, 188] width 86 height 18
click at [432, 188] on input "31" at bounding box center [435, 191] width 6 height 6
radio input "true"
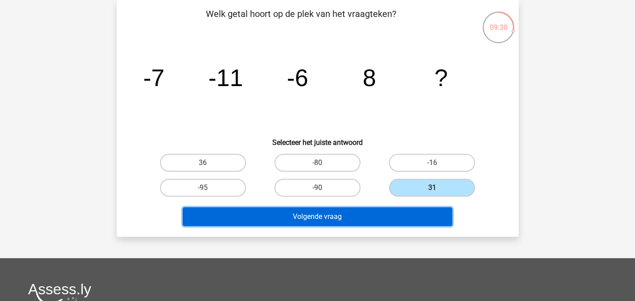
click at [382, 217] on button "Volgende vraag" at bounding box center [318, 216] width 270 height 19
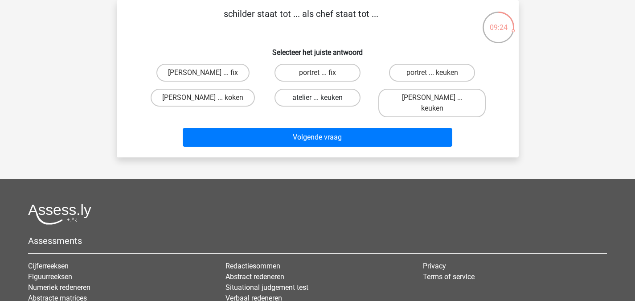
click at [345, 97] on label "atelier ... keuken" at bounding box center [318, 98] width 86 height 18
click at [323, 98] on input "atelier ... keuken" at bounding box center [320, 101] width 6 height 6
radio input "true"
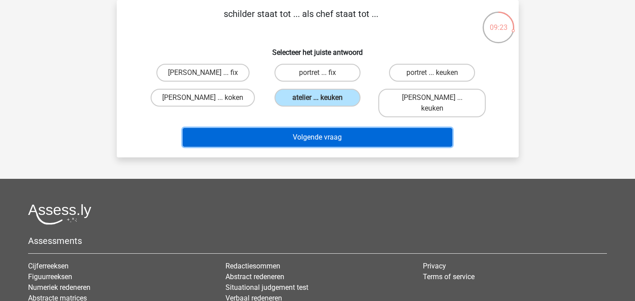
click at [347, 128] on button "Volgende vraag" at bounding box center [318, 137] width 270 height 19
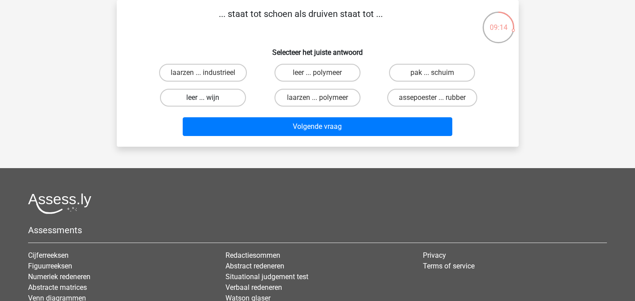
click at [214, 94] on label "leer ... wijn" at bounding box center [203, 98] width 86 height 18
click at [209, 98] on input "leer ... wijn" at bounding box center [206, 101] width 6 height 6
radio input "true"
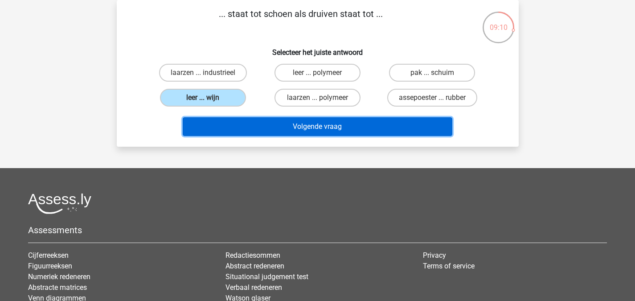
click at [394, 132] on button "Volgende vraag" at bounding box center [318, 126] width 270 height 19
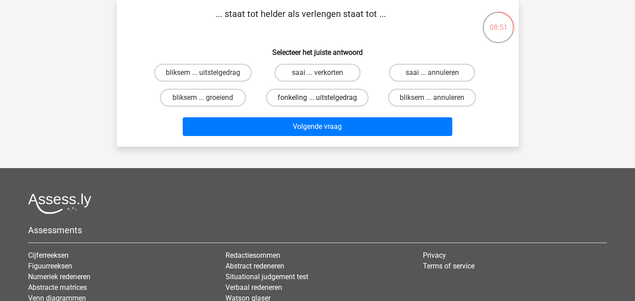
click at [331, 94] on label "fonkeling ... uitstelgedrag" at bounding box center [317, 98] width 103 height 18
click at [323, 98] on input "fonkeling ... uitstelgedrag" at bounding box center [320, 101] width 6 height 6
radio input "true"
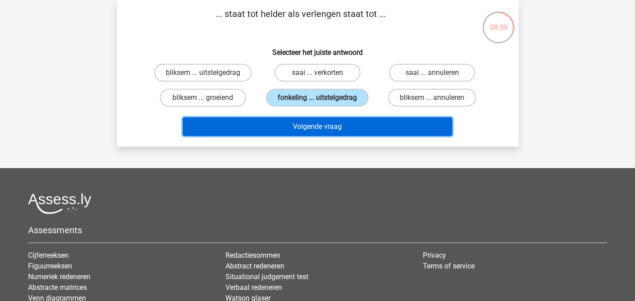
click at [331, 121] on button "Volgende vraag" at bounding box center [318, 126] width 270 height 19
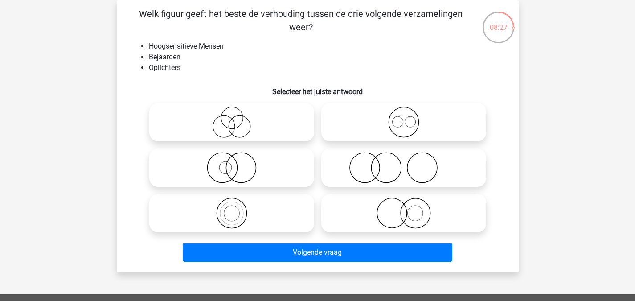
click at [374, 185] on label at bounding box center [403, 167] width 165 height 38
click at [404, 163] on input "radio" at bounding box center [407, 160] width 6 height 6
radio input "true"
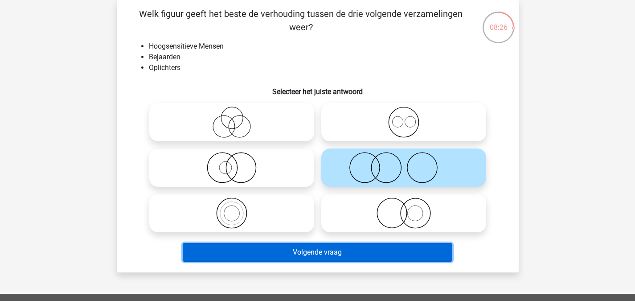
click at [353, 259] on button "Volgende vraag" at bounding box center [318, 252] width 270 height 19
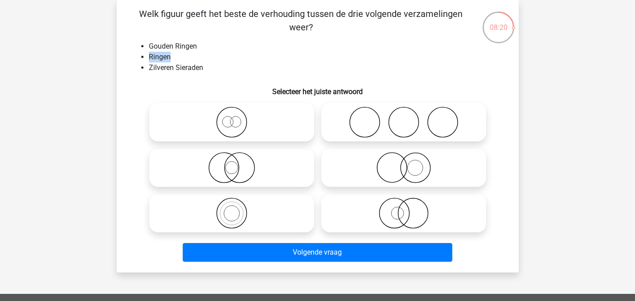
drag, startPoint x: 147, startPoint y: 54, endPoint x: 195, endPoint y: 54, distance: 48.1
click at [195, 54] on ul "Gouden Ringen Ringen Zilveren Sieraden" at bounding box center [318, 57] width 374 height 32
click at [234, 89] on h6 "Selecteer het juiste antwoord" at bounding box center [318, 88] width 374 height 16
click at [374, 166] on icon at bounding box center [404, 167] width 158 height 31
click at [404, 163] on input "radio" at bounding box center [407, 160] width 6 height 6
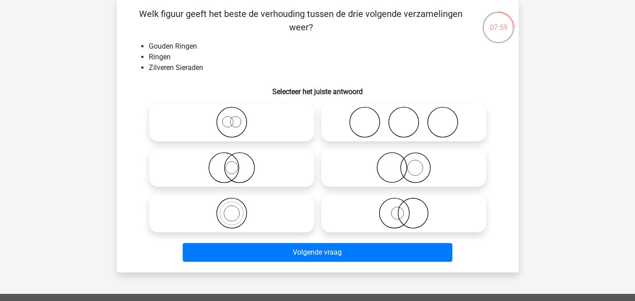
radio input "true"
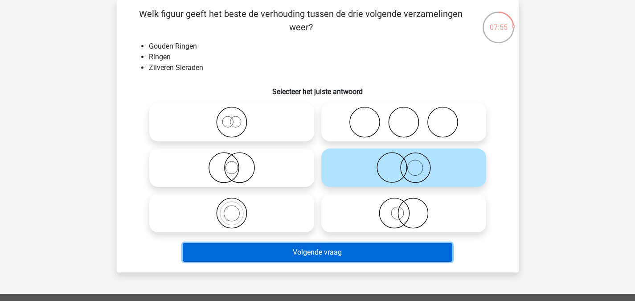
click at [369, 245] on button "Volgende vraag" at bounding box center [318, 252] width 270 height 19
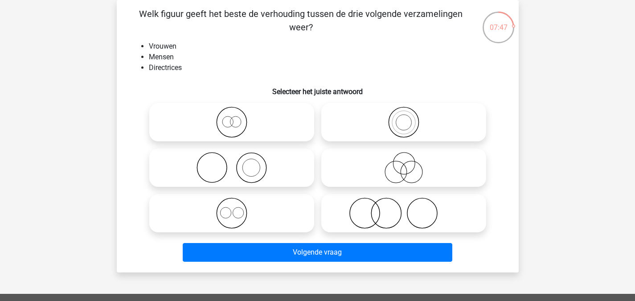
click at [242, 130] on icon at bounding box center [232, 122] width 158 height 31
click at [238, 118] on input "radio" at bounding box center [235, 115] width 6 height 6
radio input "true"
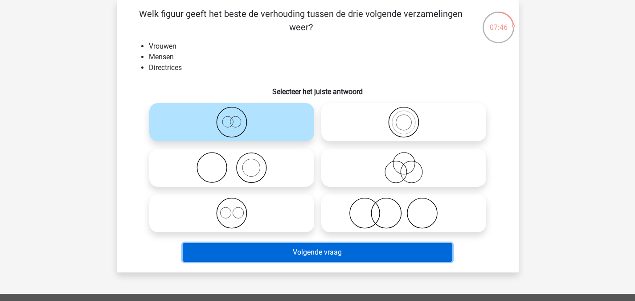
click at [269, 250] on button "Volgende vraag" at bounding box center [318, 252] width 270 height 19
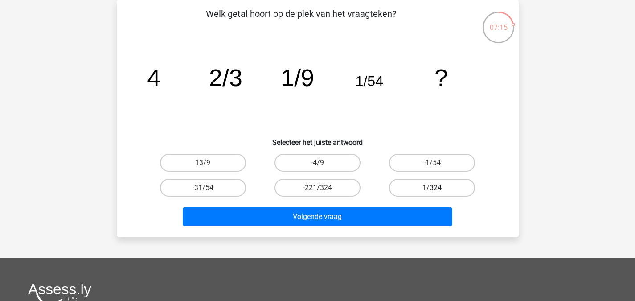
click at [424, 185] on label "1/324" at bounding box center [432, 188] width 86 height 18
click at [432, 188] on input "1/324" at bounding box center [435, 191] width 6 height 6
radio input "true"
click at [400, 202] on div "Volgende vraag" at bounding box center [318, 214] width 374 height 29
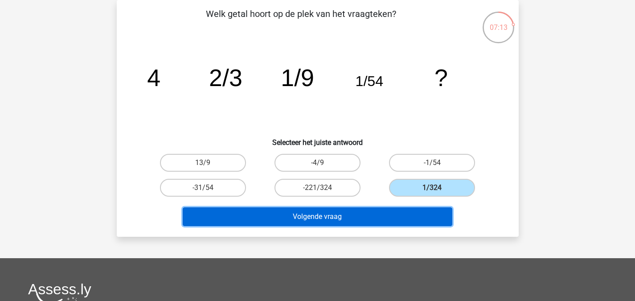
click at [392, 215] on button "Volgende vraag" at bounding box center [318, 216] width 270 height 19
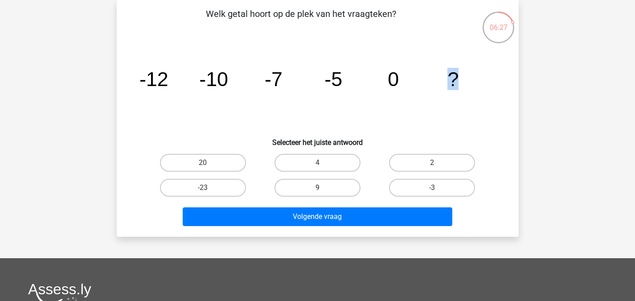
drag, startPoint x: 421, startPoint y: 72, endPoint x: 461, endPoint y: 71, distance: 40.1
click at [461, 71] on icon "image/svg+xml -12 -10 -7 -5 0 ?" at bounding box center [317, 86] width 359 height 90
click at [398, 117] on icon "image/svg+xml -12 -10 -7 -5 0 ?" at bounding box center [317, 86] width 359 height 90
drag, startPoint x: 431, startPoint y: 75, endPoint x: 517, endPoint y: 74, distance: 86.0
click at [517, 74] on div "Welk getal hoort op de plek van het vraagteken? image/svg+xml -12 -10 -7 -5 0 ?…" at bounding box center [318, 118] width 402 height 237
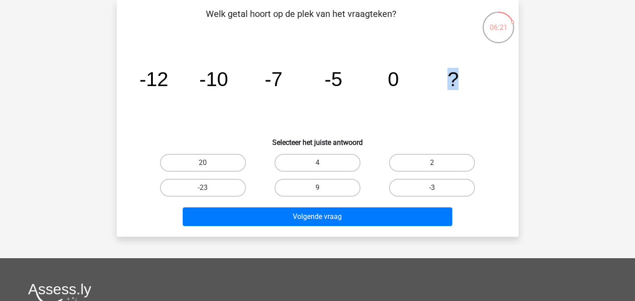
click at [464, 88] on icon "image/svg+xml -12 -10 -7 -5 0 ?" at bounding box center [317, 86] width 359 height 90
click at [334, 161] on label "4" at bounding box center [318, 163] width 86 height 18
click at [323, 163] on input "4" at bounding box center [320, 166] width 6 height 6
radio input "true"
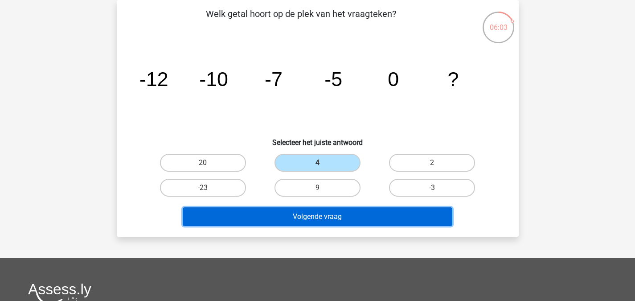
click at [406, 212] on button "Volgende vraag" at bounding box center [318, 216] width 270 height 19
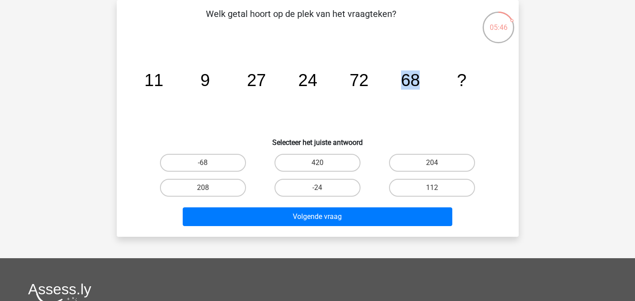
drag, startPoint x: 395, startPoint y: 75, endPoint x: 436, endPoint y: 74, distance: 41.0
click at [436, 74] on icon "image/svg+xml 11 9 27 24 72 68 ?" at bounding box center [317, 86] width 359 height 90
click at [424, 163] on label "204" at bounding box center [432, 163] width 86 height 18
click at [432, 163] on input "204" at bounding box center [435, 166] width 6 height 6
radio input "true"
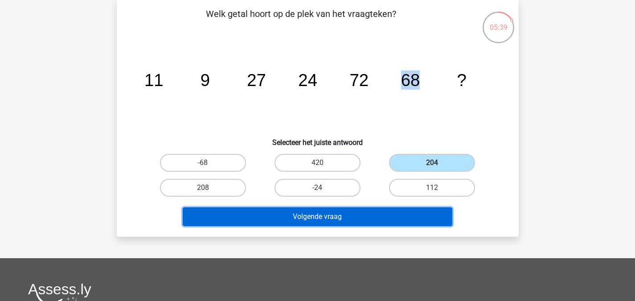
click at [359, 217] on button "Volgende vraag" at bounding box center [318, 216] width 270 height 19
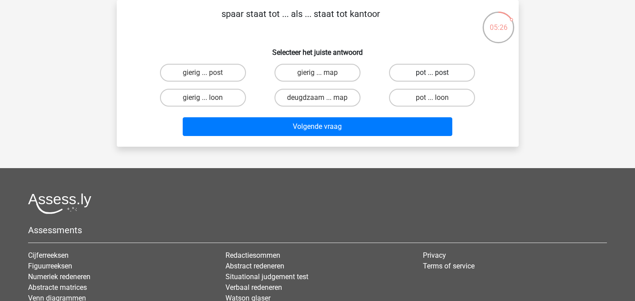
click at [427, 72] on label "pot ... post" at bounding box center [432, 73] width 86 height 18
click at [432, 73] on input "pot ... post" at bounding box center [435, 76] width 6 height 6
radio input "true"
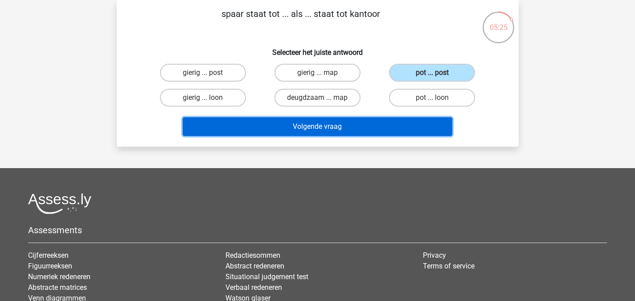
click at [390, 119] on button "Volgende vraag" at bounding box center [318, 126] width 270 height 19
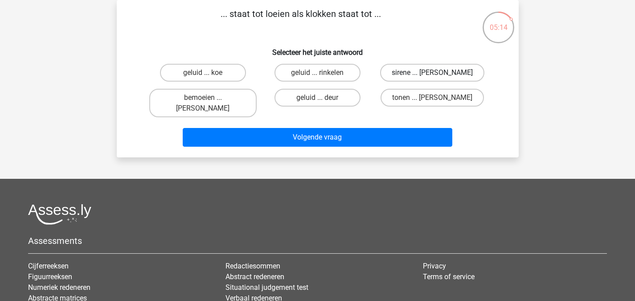
click at [468, 70] on label "sirene ... luiden" at bounding box center [432, 73] width 104 height 18
click at [438, 73] on input "sirene ... luiden" at bounding box center [435, 76] width 6 height 6
radio input "true"
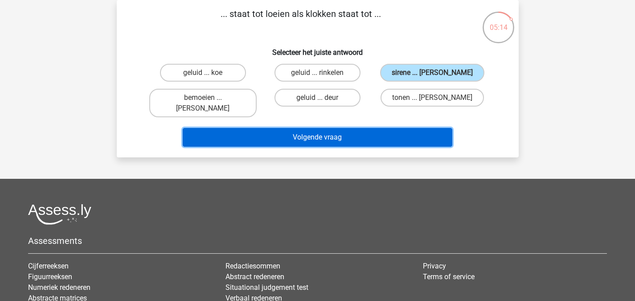
click at [417, 133] on button "Volgende vraag" at bounding box center [318, 137] width 270 height 19
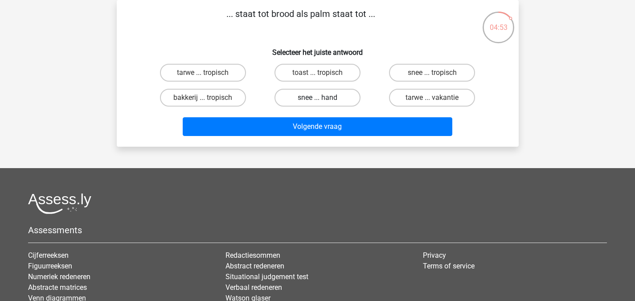
click at [330, 99] on label "snee ... hand" at bounding box center [318, 98] width 86 height 18
click at [323, 99] on input "snee ... hand" at bounding box center [320, 101] width 6 height 6
radio input "true"
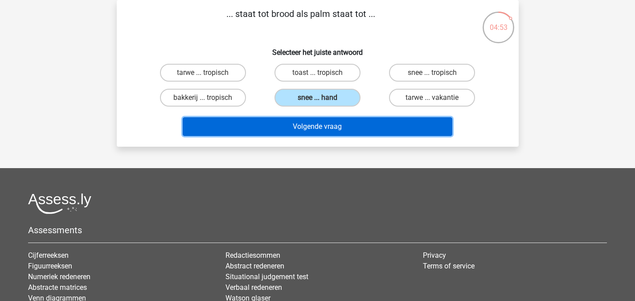
click at [330, 127] on button "Volgende vraag" at bounding box center [318, 126] width 270 height 19
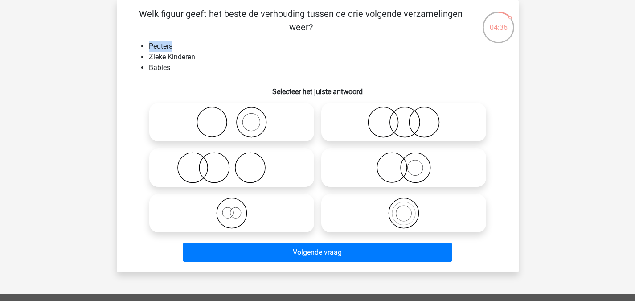
drag, startPoint x: 145, startPoint y: 45, endPoint x: 201, endPoint y: 45, distance: 55.7
click at [201, 45] on ul "Peuters Zieke Kinderen Babies" at bounding box center [318, 57] width 374 height 32
click at [282, 168] on icon at bounding box center [232, 167] width 158 height 31
click at [238, 163] on input "radio" at bounding box center [235, 160] width 6 height 6
radio input "true"
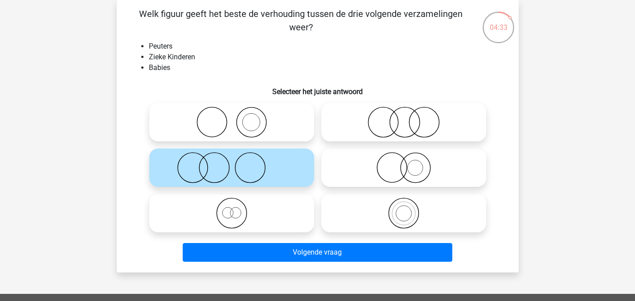
click at [324, 268] on div "Welk figuur geeft het beste de verhouding tussen de drie volgende verzamelingen…" at bounding box center [318, 136] width 402 height 272
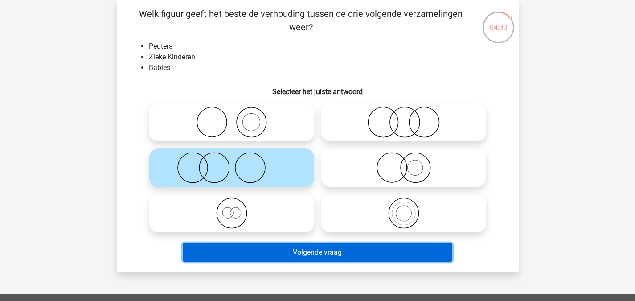
click at [333, 260] on button "Volgende vraag" at bounding box center [318, 252] width 270 height 19
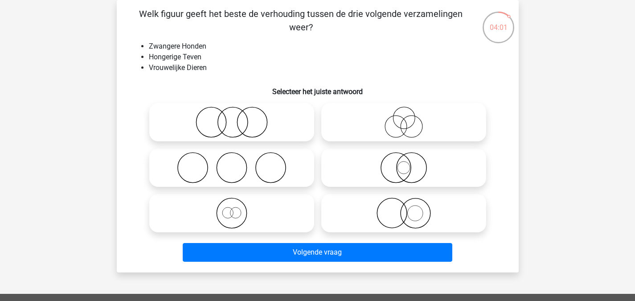
click at [226, 202] on icon at bounding box center [232, 212] width 158 height 31
click at [232, 203] on input "radio" at bounding box center [235, 206] width 6 height 6
radio input "true"
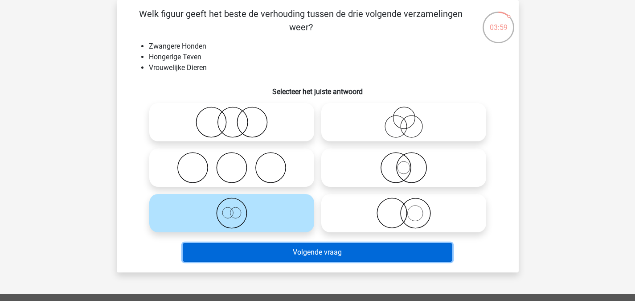
click at [333, 259] on button "Volgende vraag" at bounding box center [318, 252] width 270 height 19
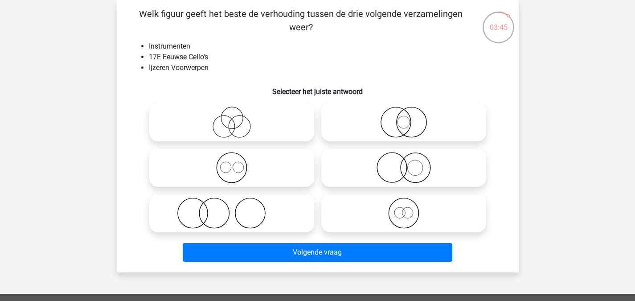
click at [256, 209] on icon at bounding box center [232, 212] width 158 height 31
click at [238, 209] on input "radio" at bounding box center [235, 206] width 6 height 6
radio input "true"
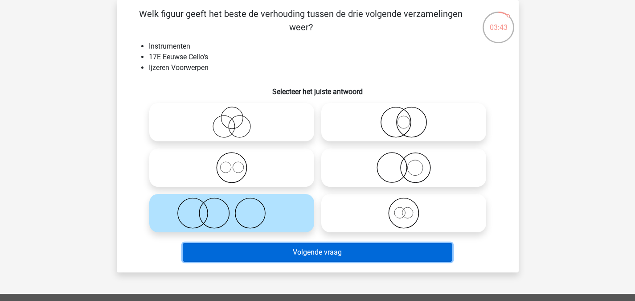
click at [370, 256] on button "Volgende vraag" at bounding box center [318, 252] width 270 height 19
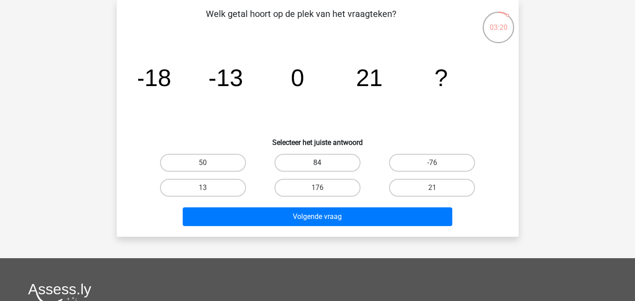
click at [336, 156] on label "84" at bounding box center [318, 163] width 86 height 18
click at [323, 163] on input "84" at bounding box center [320, 166] width 6 height 6
radio input "true"
click at [336, 156] on label "84" at bounding box center [318, 163] width 86 height 18
click at [323, 163] on input "84" at bounding box center [320, 166] width 6 height 6
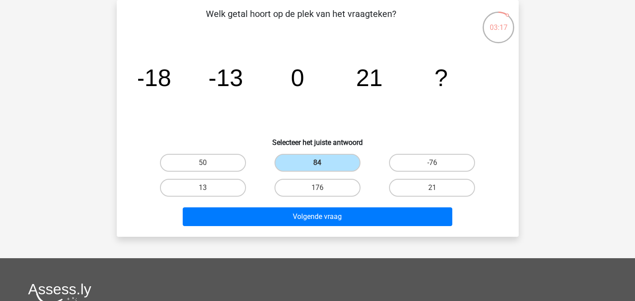
click at [328, 198] on div "176" at bounding box center [317, 187] width 115 height 25
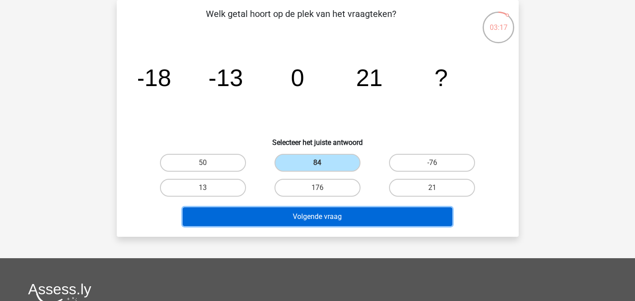
click at [334, 215] on button "Volgende vraag" at bounding box center [318, 216] width 270 height 19
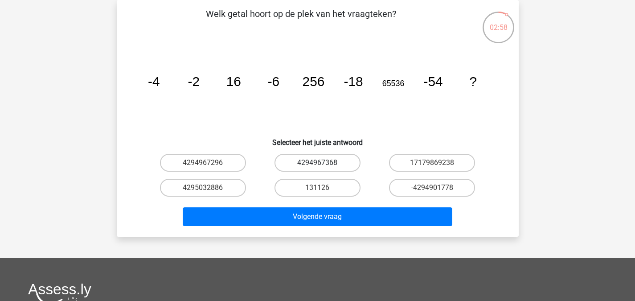
click at [301, 160] on label "4294967368" at bounding box center [318, 163] width 86 height 18
click at [317, 163] on input "4294967368" at bounding box center [320, 166] width 6 height 6
radio input "true"
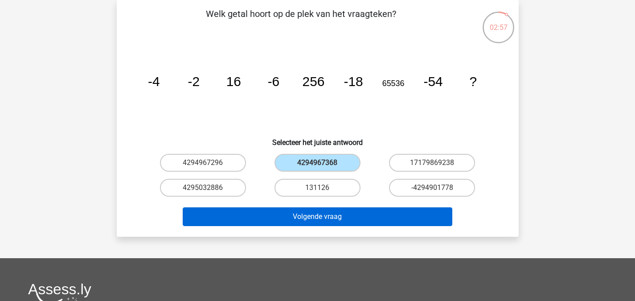
click at [289, 207] on div "Volgende vraag" at bounding box center [318, 214] width 374 height 29
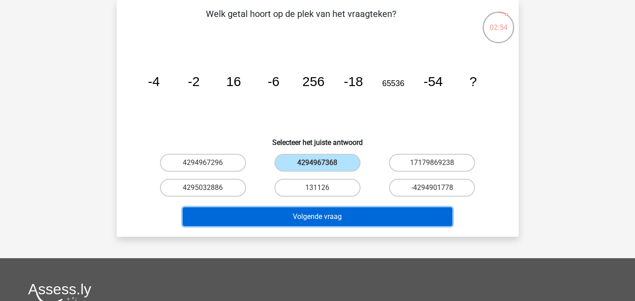
click at [361, 211] on button "Volgende vraag" at bounding box center [318, 216] width 270 height 19
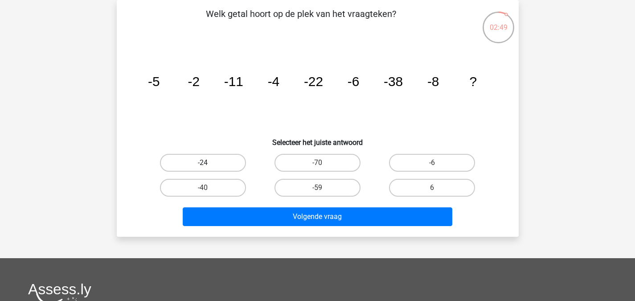
click at [211, 164] on label "-24" at bounding box center [203, 163] width 86 height 18
click at [209, 164] on input "-24" at bounding box center [206, 166] width 6 height 6
radio input "true"
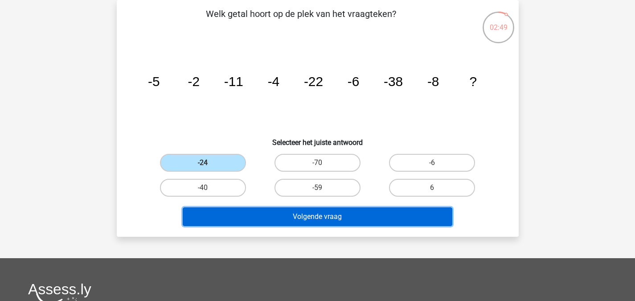
click at [277, 211] on button "Volgende vraag" at bounding box center [318, 216] width 270 height 19
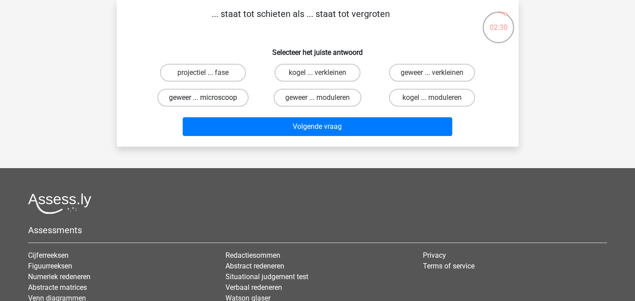
click at [228, 94] on label "geweer ... microscoop" at bounding box center [202, 98] width 91 height 18
click at [209, 98] on input "geweer ... microscoop" at bounding box center [206, 101] width 6 height 6
radio input "true"
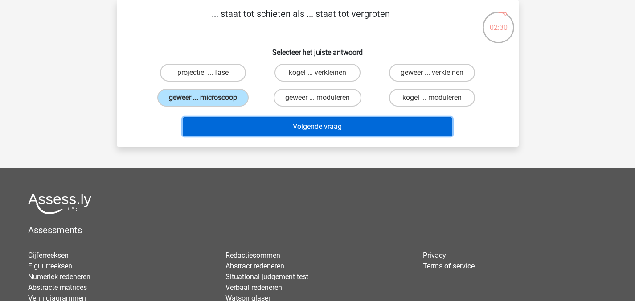
click at [282, 119] on button "Volgende vraag" at bounding box center [318, 126] width 270 height 19
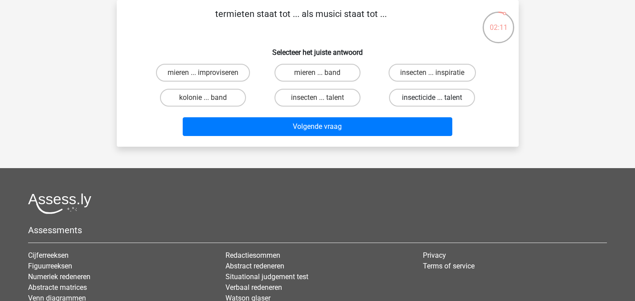
click at [412, 95] on label "insecticide ... talent" at bounding box center [432, 98] width 86 height 18
click at [432, 98] on input "insecticide ... talent" at bounding box center [435, 101] width 6 height 6
radio input "true"
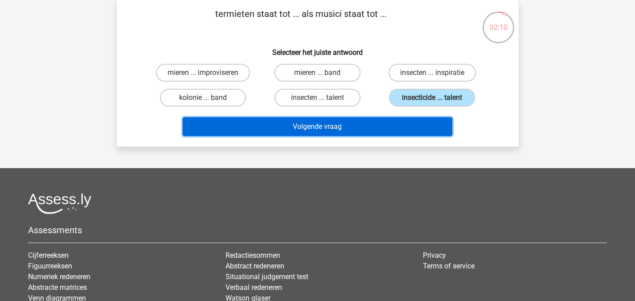
click at [363, 123] on button "Volgende vraag" at bounding box center [318, 126] width 270 height 19
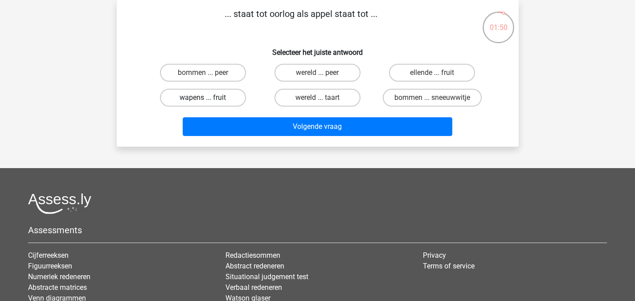
click at [225, 103] on label "wapens ... fruit" at bounding box center [203, 98] width 86 height 18
click at [209, 103] on input "wapens ... fruit" at bounding box center [206, 101] width 6 height 6
radio input "true"
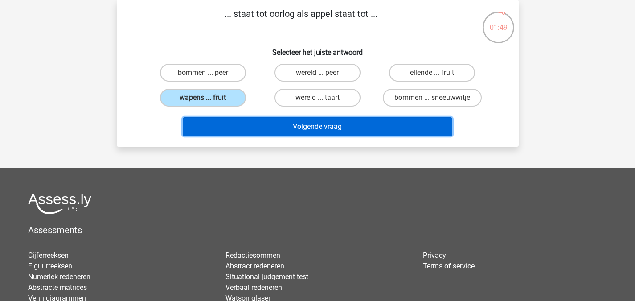
click at [279, 121] on button "Volgende vraag" at bounding box center [318, 126] width 270 height 19
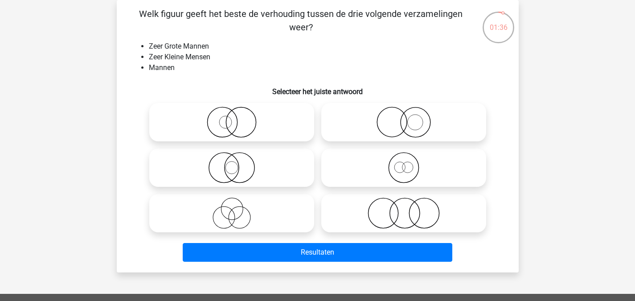
click at [413, 127] on icon at bounding box center [404, 122] width 158 height 31
click at [410, 118] on input "radio" at bounding box center [407, 115] width 6 height 6
radio input "true"
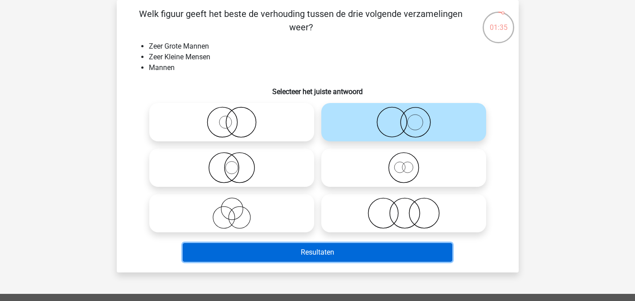
click at [325, 250] on button "Resultaten" at bounding box center [318, 252] width 270 height 19
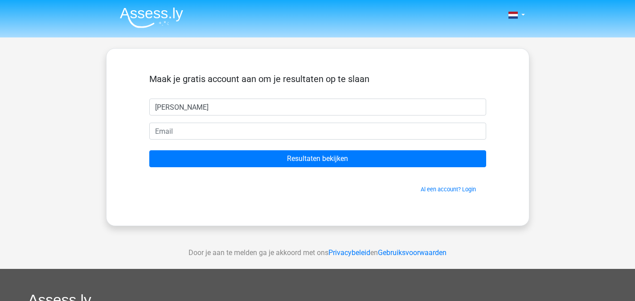
type input "stijn otto"
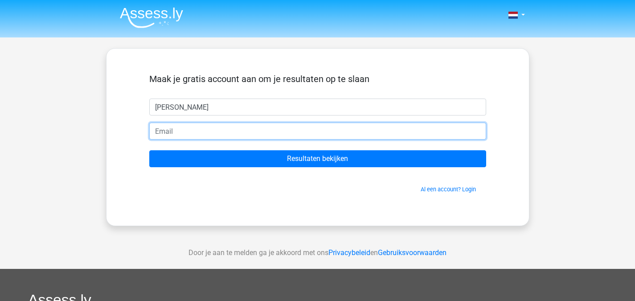
click at [278, 134] on input "email" at bounding box center [317, 131] width 337 height 17
type input "stijntablet07@gmail.com"
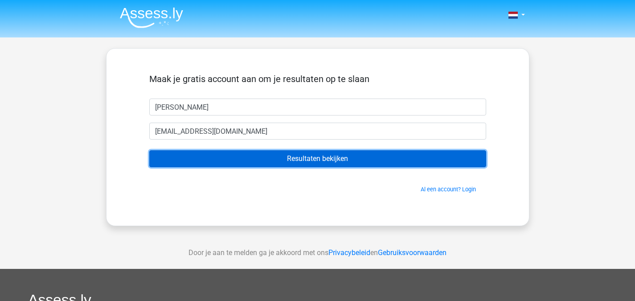
click at [272, 160] on input "Resultaten bekijken" at bounding box center [317, 158] width 337 height 17
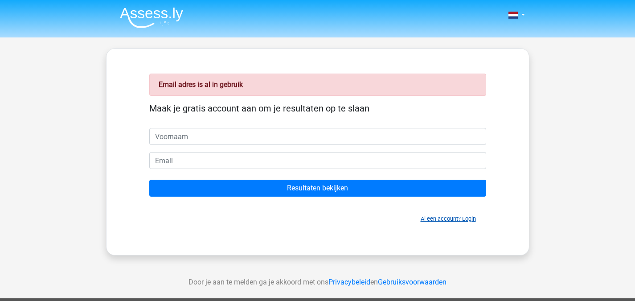
click at [422, 218] on link "Al een account? Login" at bounding box center [448, 218] width 55 height 7
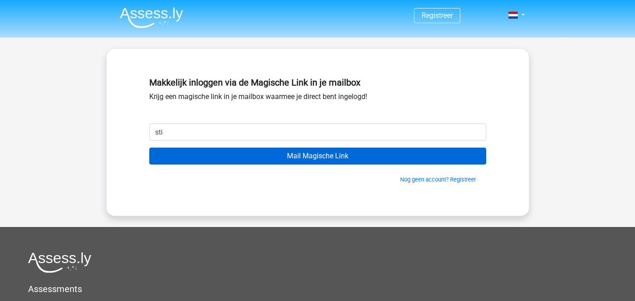
type input "stijntablet07@gmail.com"
click at [149, 148] on input "Mail Magische Link" at bounding box center [317, 156] width 337 height 17
